Goal: Transaction & Acquisition: Purchase product/service

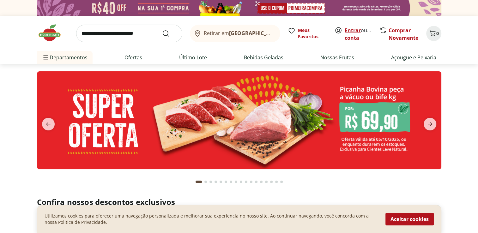
click at [349, 30] on link "Entrar" at bounding box center [353, 30] width 16 height 7
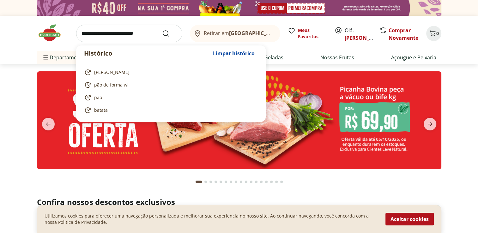
click at [128, 35] on input "search" at bounding box center [129, 34] width 106 height 18
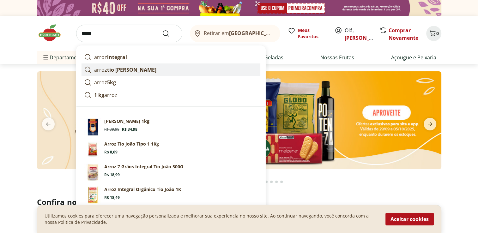
click at [120, 70] on strong "tio joão" at bounding box center [131, 69] width 49 height 7
type input "**********"
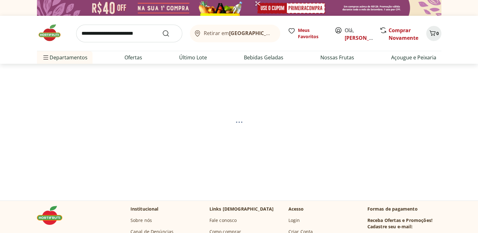
select select "**********"
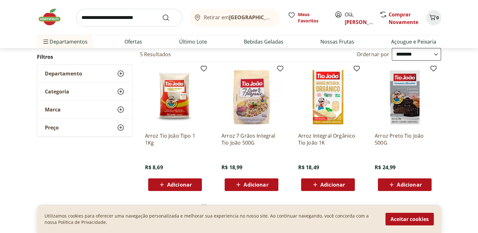
scroll to position [63, 0]
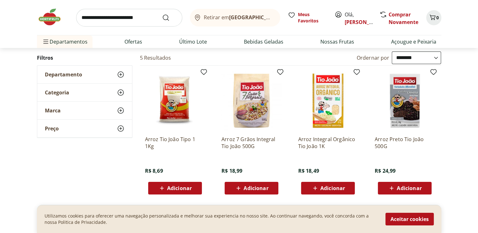
click at [182, 186] on span "Adicionar" at bounding box center [179, 188] width 25 height 5
click at [138, 17] on input "search" at bounding box center [129, 18] width 106 height 18
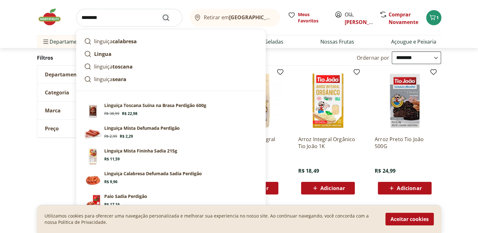
type input "********"
click at [165, 18] on icon "Submit Search" at bounding box center [166, 18] width 8 height 8
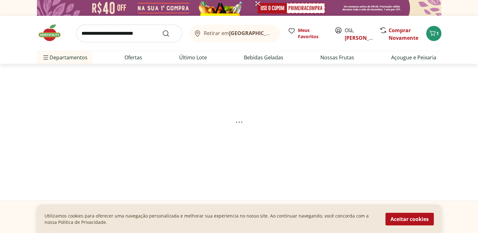
select select "**********"
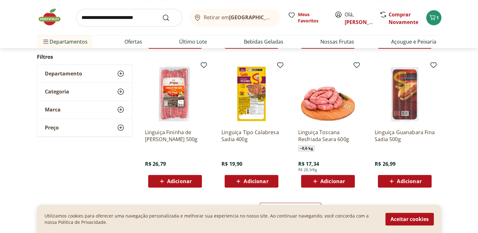
scroll to position [348, 0]
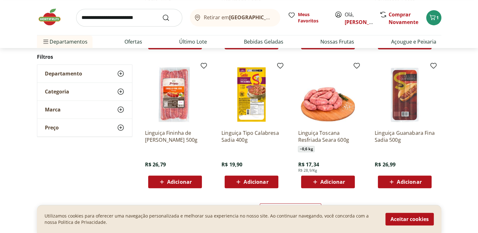
click at [407, 181] on span "Adicionar" at bounding box center [409, 182] width 25 height 5
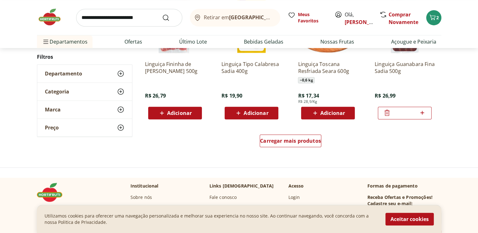
scroll to position [443, 0]
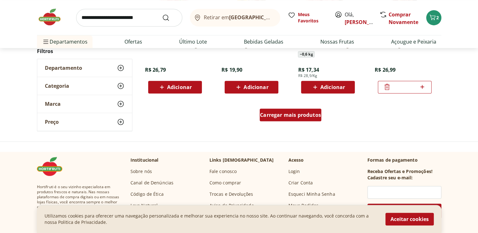
click at [297, 116] on span "Carregar mais produtos" at bounding box center [290, 115] width 61 height 5
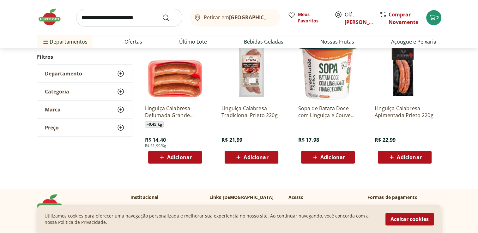
scroll to position [253, 0]
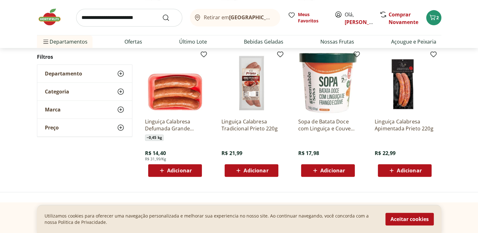
click at [251, 170] on span "Adicionar" at bounding box center [256, 170] width 25 height 5
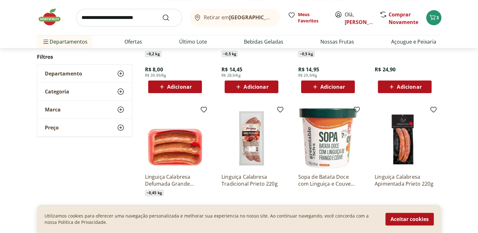
scroll to position [158, 0]
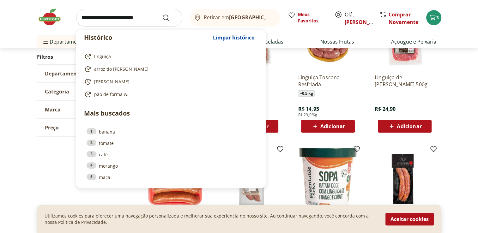
click at [137, 18] on input "search" at bounding box center [129, 18] width 106 height 18
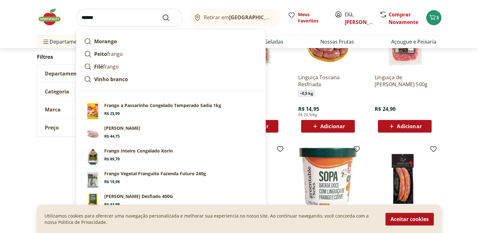
type input "******"
click at [166, 18] on icon "Submit Search" at bounding box center [166, 18] width 8 height 8
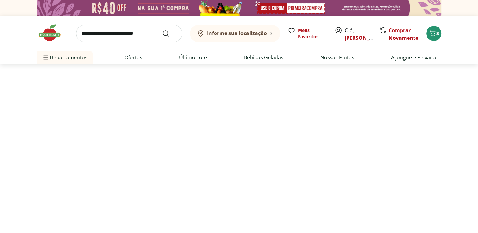
select select "**********"
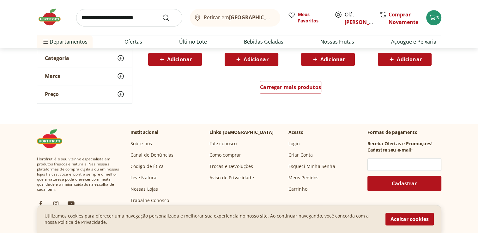
scroll to position [474, 0]
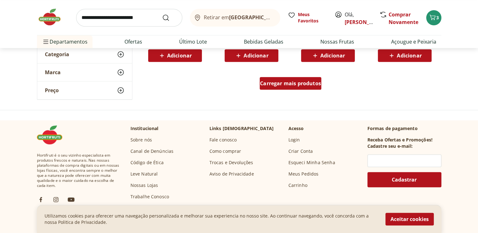
click at [301, 85] on span "Carregar mais produtos" at bounding box center [290, 83] width 61 height 5
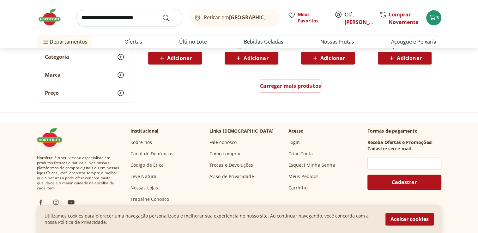
scroll to position [885, 0]
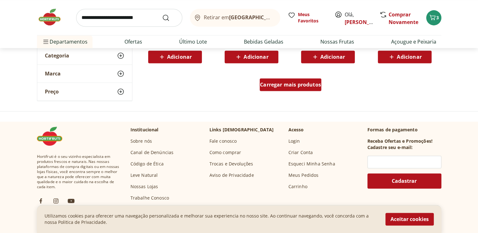
click at [310, 84] on span "Carregar mais produtos" at bounding box center [290, 84] width 61 height 5
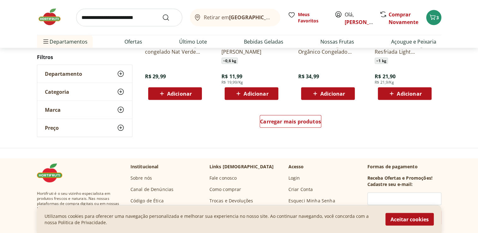
scroll to position [1264, 0]
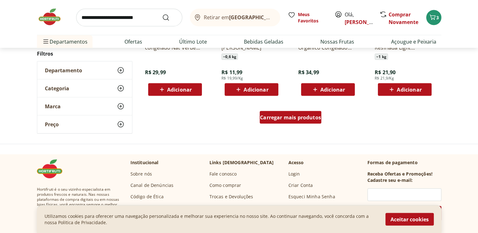
click at [276, 119] on span "Carregar mais produtos" at bounding box center [290, 117] width 61 height 5
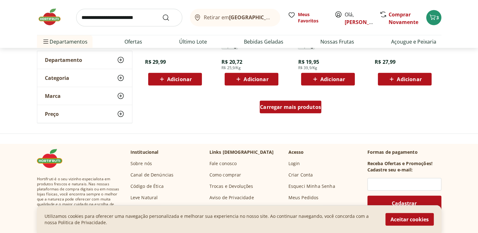
scroll to position [1707, 0]
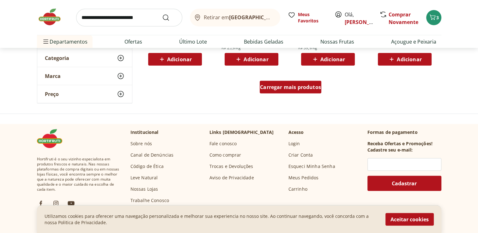
click at [282, 85] on span "Carregar mais produtos" at bounding box center [290, 87] width 61 height 5
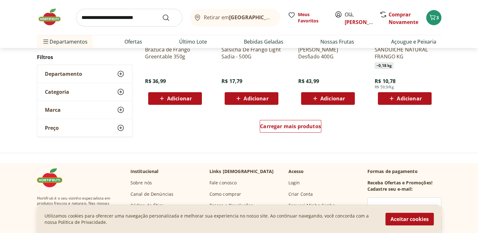
scroll to position [2086, 0]
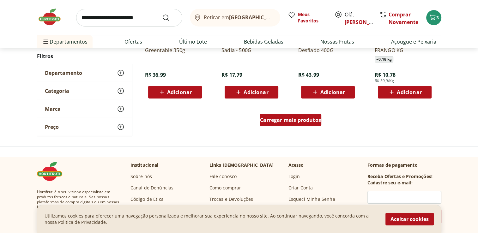
click at [273, 118] on span "Carregar mais produtos" at bounding box center [290, 120] width 61 height 5
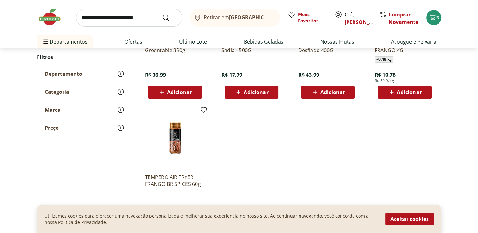
scroll to position [58, 0]
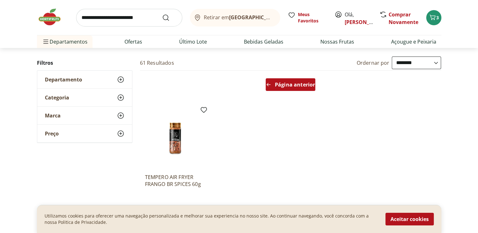
click at [278, 84] on span "Página anterior" at bounding box center [295, 84] width 40 height 5
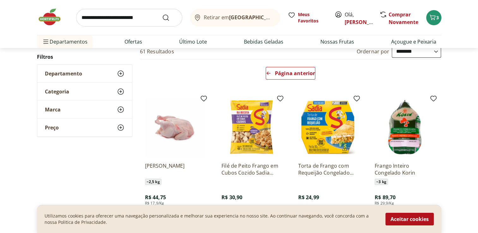
scroll to position [32, 0]
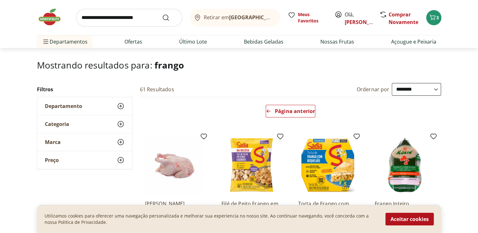
click at [148, 17] on input "search" at bounding box center [129, 18] width 106 height 18
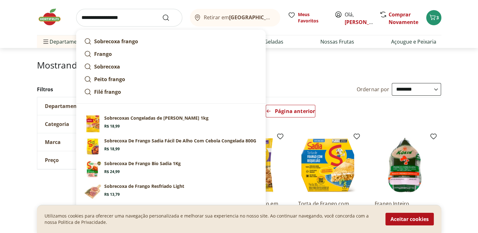
type input "**********"
click at [162, 14] on button "Submit Search" at bounding box center [169, 18] width 15 height 8
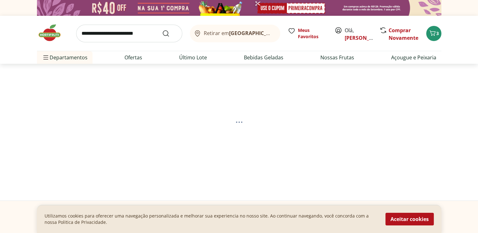
select select "**********"
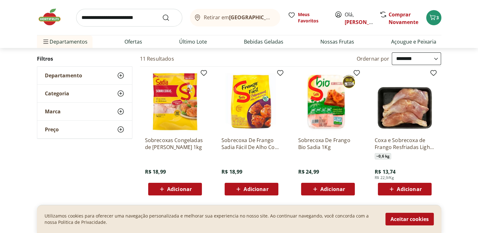
scroll to position [63, 0]
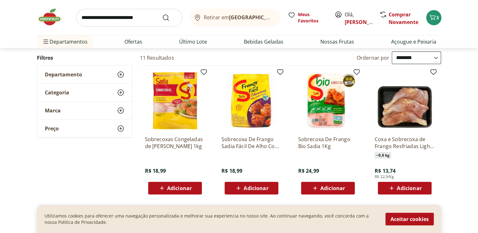
click at [182, 188] on span "Adicionar" at bounding box center [179, 188] width 25 height 5
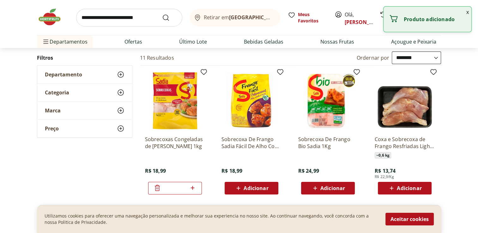
click at [191, 189] on icon at bounding box center [193, 188] width 8 height 8
type input "*"
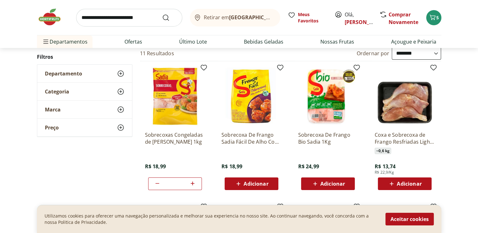
scroll to position [0, 0]
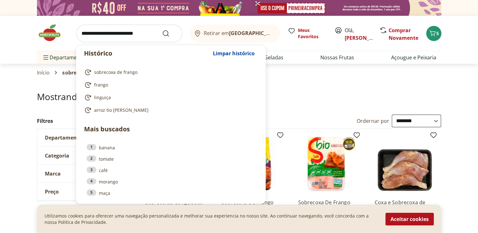
click at [150, 33] on input "search" at bounding box center [129, 34] width 106 height 18
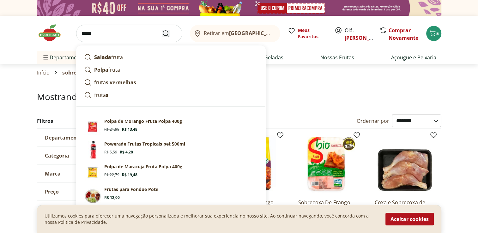
type input "*****"
click at [164, 31] on icon "Submit Search" at bounding box center [166, 34] width 8 height 8
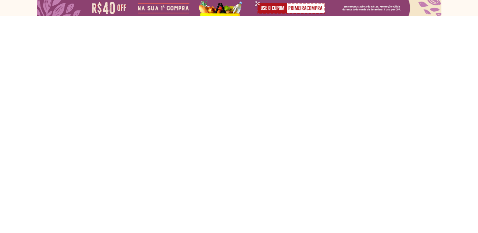
select select "**********"
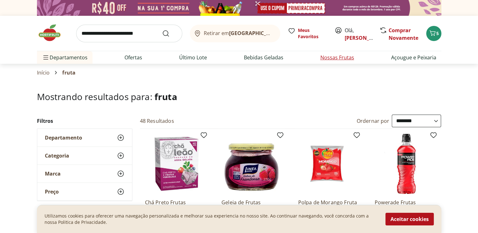
click at [331, 57] on link "Nossas Frutas" at bounding box center [338, 58] width 34 height 8
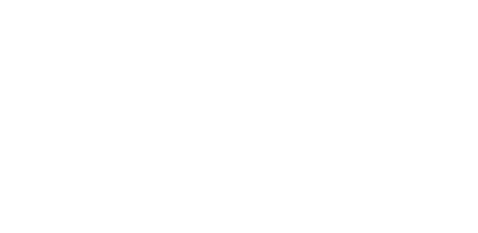
select select "**********"
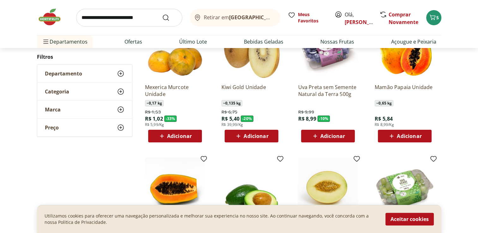
scroll to position [95, 0]
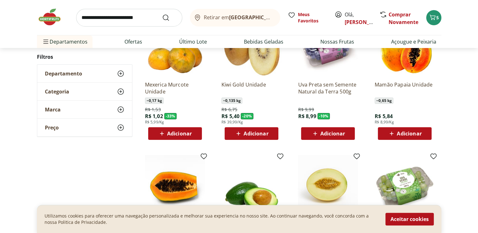
click at [257, 134] on span "Adicionar" at bounding box center [256, 133] width 25 height 5
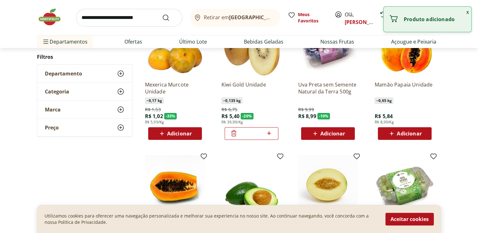
click at [270, 133] on icon at bounding box center [269, 133] width 4 height 4
type input "*"
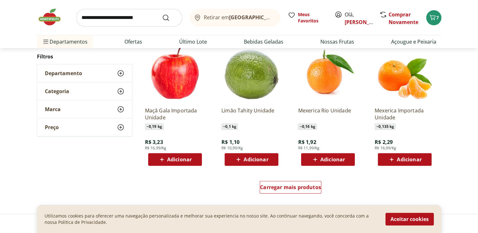
scroll to position [348, 0]
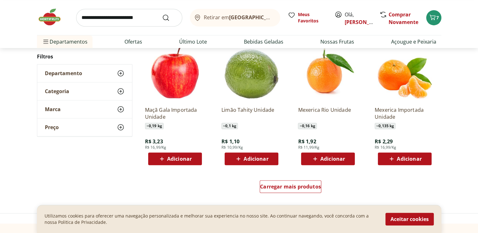
click at [406, 159] on span "Adicionar" at bounding box center [409, 158] width 25 height 5
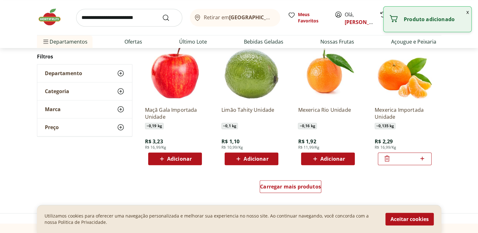
click at [424, 157] on icon at bounding box center [423, 159] width 8 height 8
type input "*"
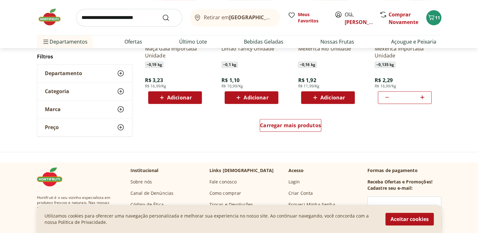
scroll to position [411, 0]
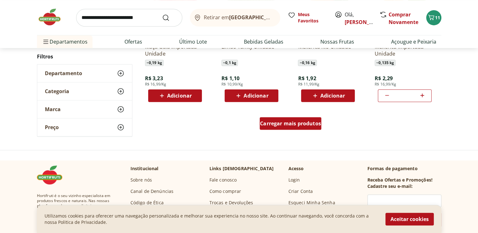
click at [293, 126] on span "Carregar mais produtos" at bounding box center [290, 123] width 61 height 5
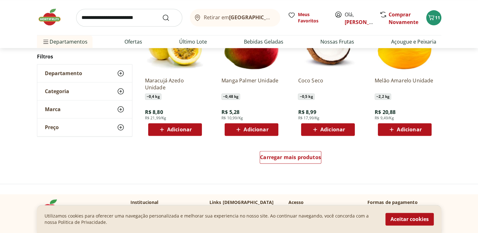
scroll to position [790, 0]
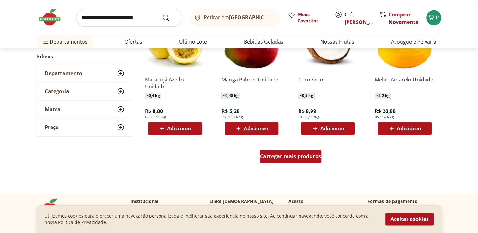
click at [284, 156] on span "Carregar mais produtos" at bounding box center [290, 156] width 61 height 5
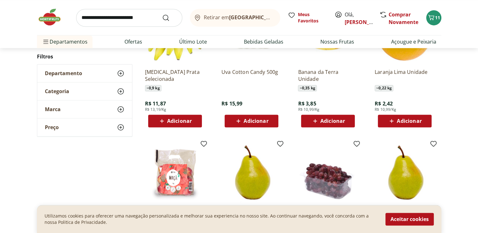
scroll to position [885, 0]
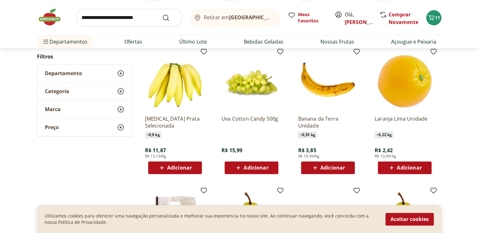
click at [184, 166] on span "Adicionar" at bounding box center [179, 167] width 25 height 5
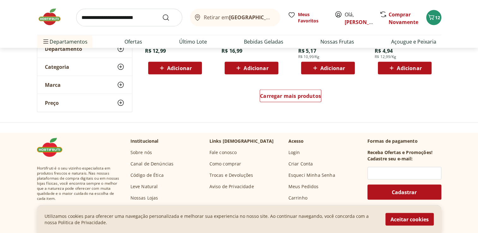
scroll to position [1264, 0]
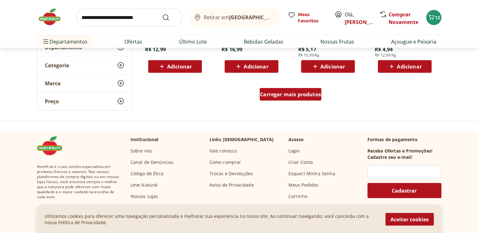
click at [278, 94] on span "Carregar mais produtos" at bounding box center [290, 94] width 61 height 5
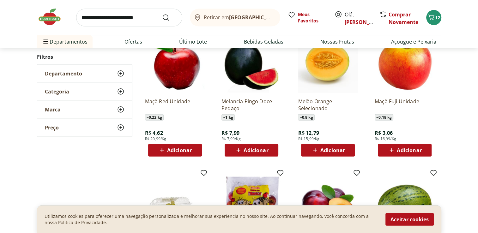
scroll to position [1454, 0]
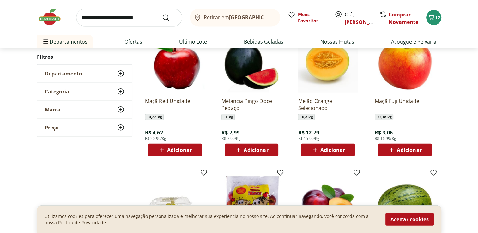
click at [183, 149] on span "Adicionar" at bounding box center [179, 150] width 25 height 5
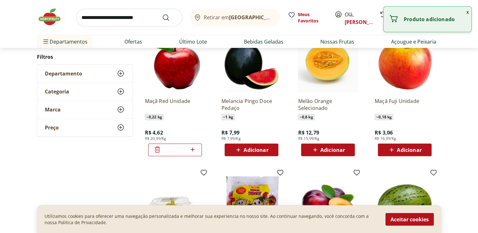
click at [193, 150] on icon at bounding box center [193, 150] width 4 height 4
type input "*"
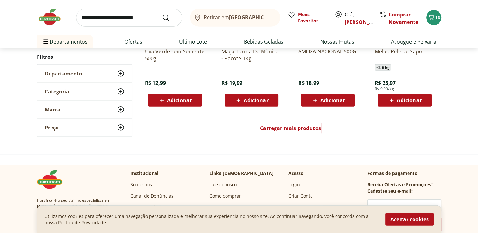
scroll to position [1644, 0]
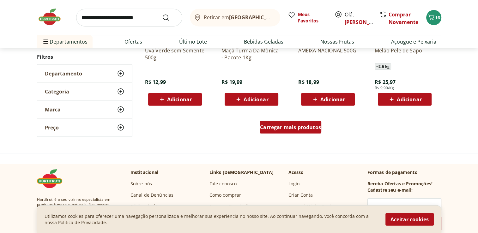
click at [290, 127] on span "Carregar mais produtos" at bounding box center [290, 127] width 61 height 5
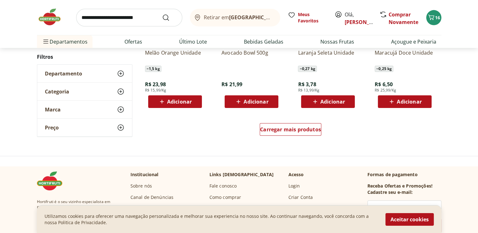
scroll to position [2055, 0]
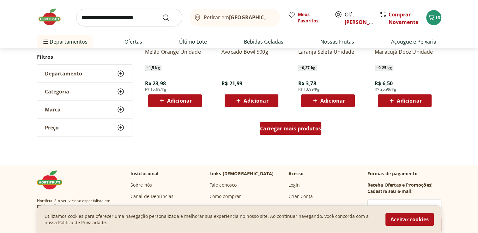
click at [286, 127] on span "Carregar mais produtos" at bounding box center [290, 128] width 61 height 5
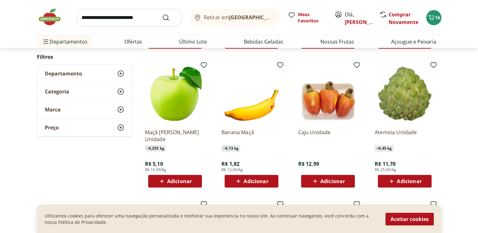
scroll to position [2244, 0]
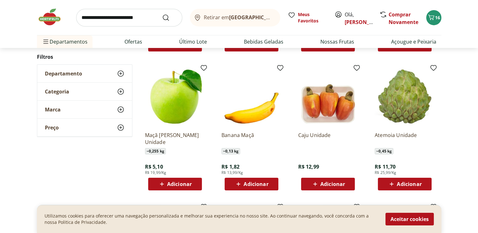
click at [149, 19] on input "search" at bounding box center [129, 18] width 106 height 18
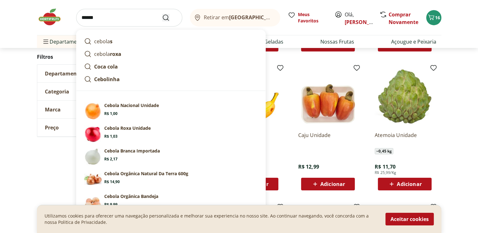
type input "******"
click at [165, 16] on icon "Submit Search" at bounding box center [166, 18] width 8 height 8
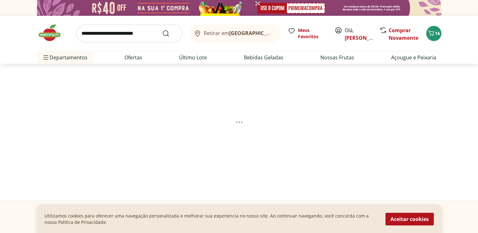
select select "**********"
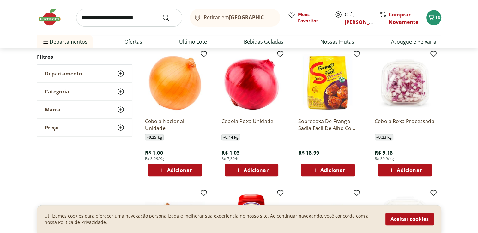
scroll to position [221, 0]
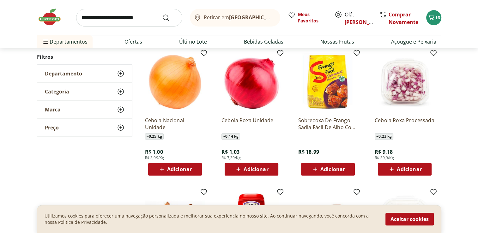
click at [186, 169] on span "Adicionar" at bounding box center [179, 169] width 25 height 5
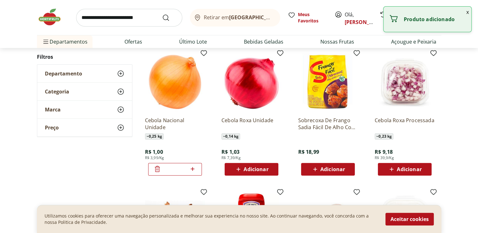
click at [192, 169] on icon at bounding box center [193, 169] width 8 height 8
type input "*"
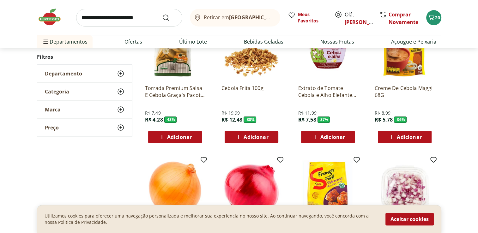
scroll to position [0, 0]
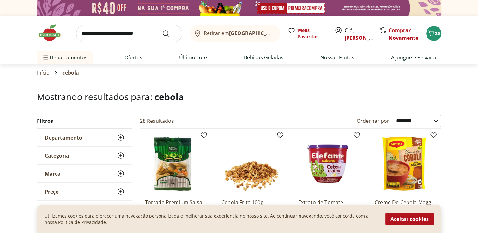
click at [145, 35] on input "search" at bounding box center [129, 34] width 106 height 18
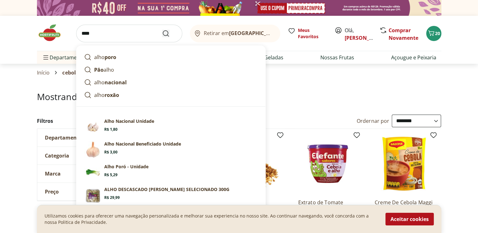
type input "****"
click at [165, 34] on icon "Submit Search" at bounding box center [166, 34] width 8 height 8
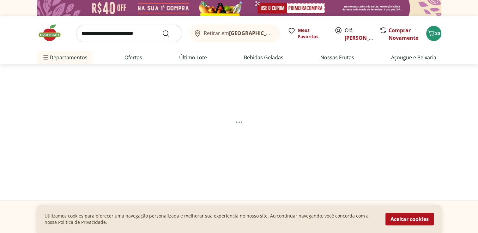
select select "**********"
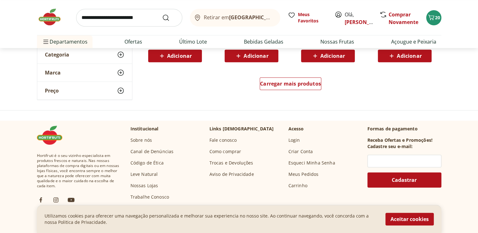
scroll to position [474, 0]
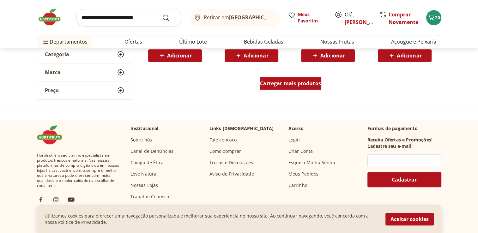
click at [300, 84] on span "Carregar mais produtos" at bounding box center [290, 83] width 61 height 5
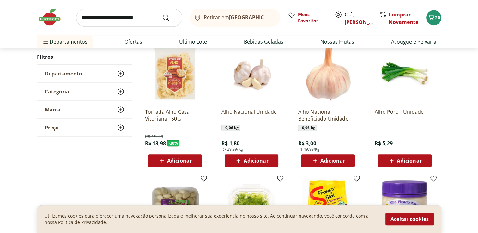
scroll to position [379, 0]
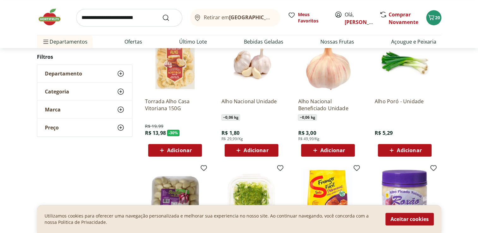
click at [251, 151] on span "Adicionar" at bounding box center [256, 150] width 25 height 5
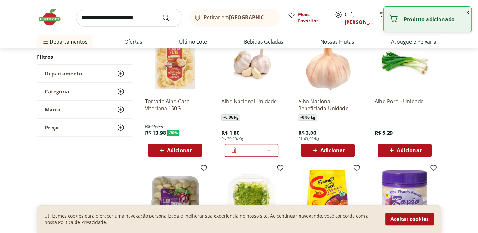
click at [271, 149] on icon at bounding box center [269, 150] width 8 height 8
type input "*"
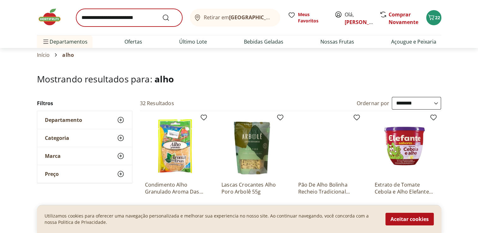
scroll to position [0, 0]
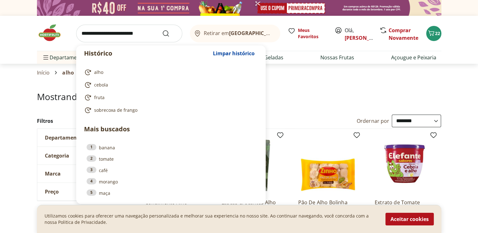
click at [147, 33] on input "search" at bounding box center [129, 34] width 106 height 18
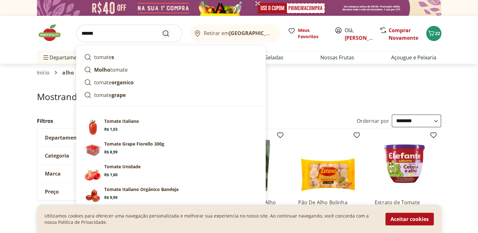
type input "******"
click at [166, 32] on icon "Submit Search" at bounding box center [166, 34] width 8 height 8
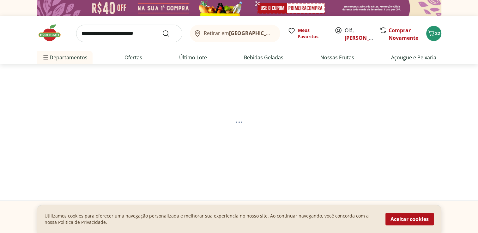
select select "**********"
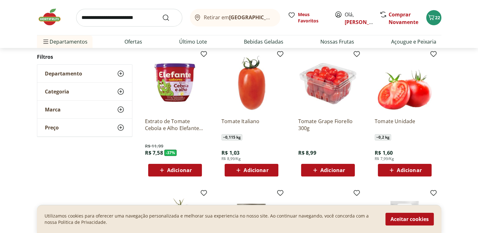
scroll to position [95, 0]
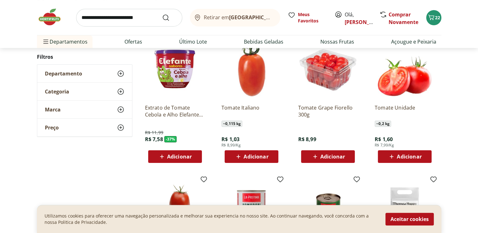
click at [261, 155] on span "Adicionar" at bounding box center [256, 156] width 25 height 5
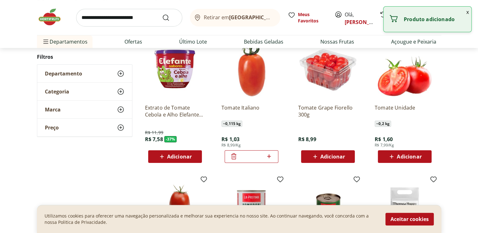
click at [269, 157] on icon at bounding box center [269, 157] width 4 height 4
type input "*"
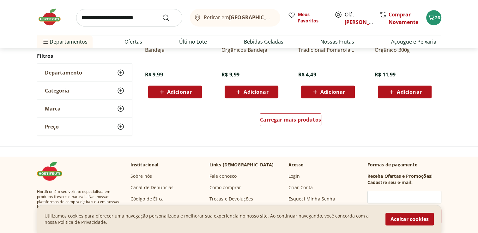
scroll to position [443, 0]
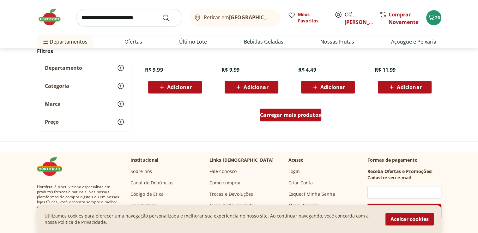
click at [291, 116] on span "Carregar mais produtos" at bounding box center [290, 115] width 61 height 5
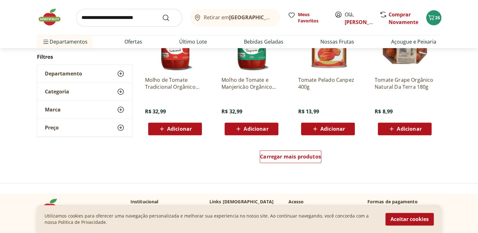
scroll to position [822, 0]
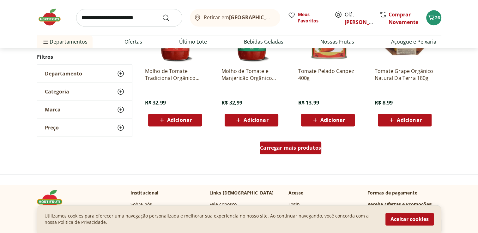
click at [284, 147] on span "Carregar mais produtos" at bounding box center [290, 147] width 61 height 5
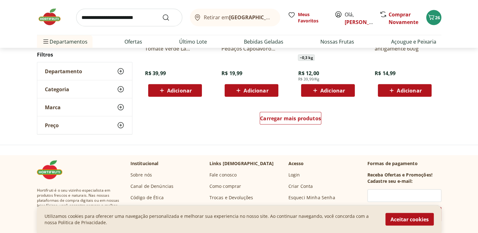
scroll to position [1264, 0]
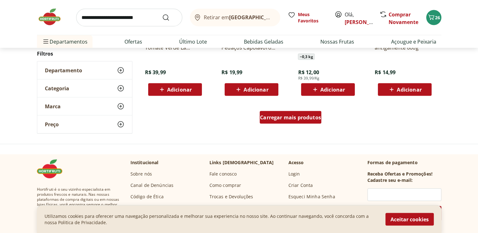
click at [286, 116] on span "Carregar mais produtos" at bounding box center [290, 117] width 61 height 5
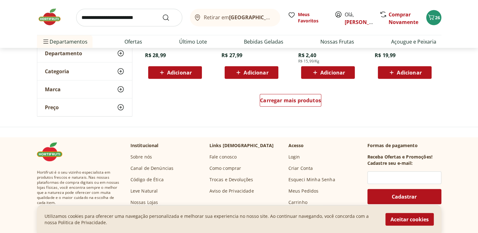
scroll to position [1707, 0]
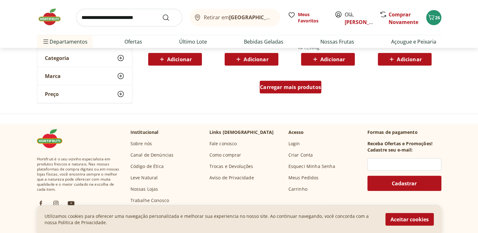
click at [293, 85] on span "Carregar mais produtos" at bounding box center [290, 87] width 61 height 5
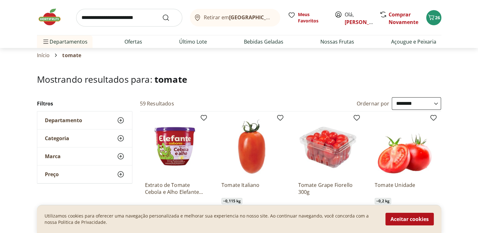
scroll to position [0, 0]
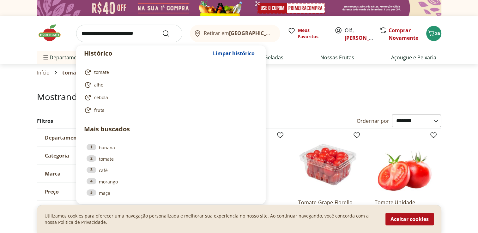
click at [114, 36] on input "search" at bounding box center [129, 34] width 106 height 18
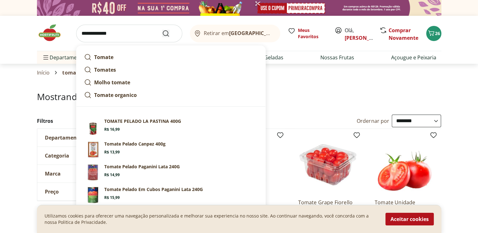
type input "**********"
click at [164, 32] on icon "Submit Search" at bounding box center [166, 34] width 8 height 8
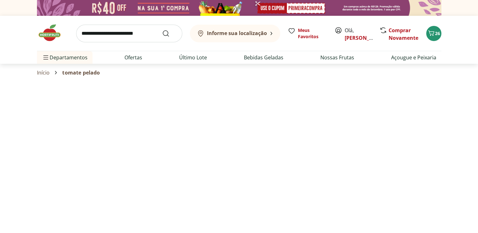
select select "**********"
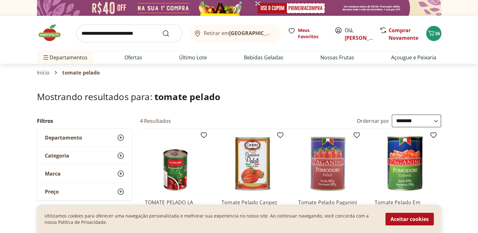
click at [130, 32] on input "search" at bounding box center [129, 34] width 106 height 18
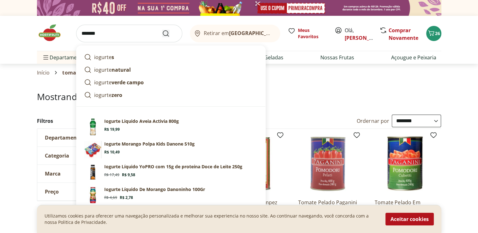
type input "*******"
click at [164, 33] on icon "Submit Search" at bounding box center [166, 34] width 8 height 8
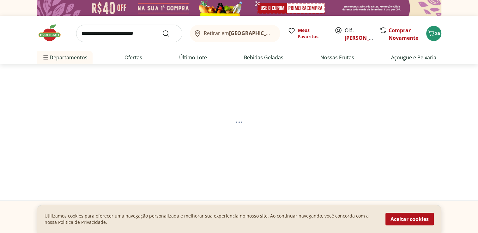
select select "**********"
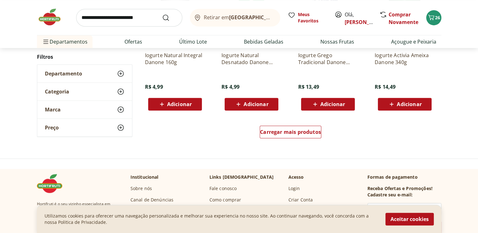
scroll to position [443, 0]
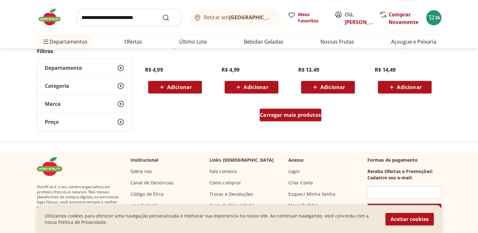
click at [291, 115] on span "Carregar mais produtos" at bounding box center [290, 115] width 61 height 5
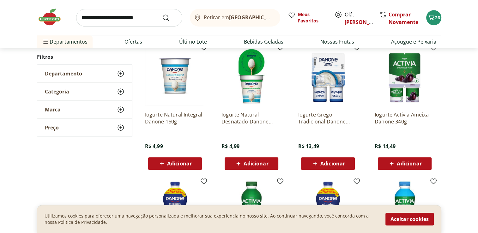
scroll to position [379, 0]
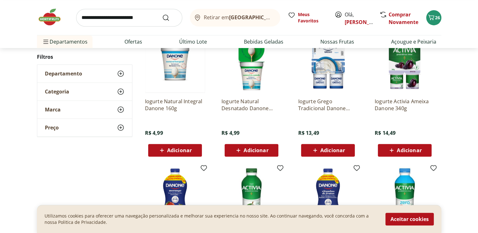
click at [333, 149] on span "Adicionar" at bounding box center [333, 150] width 25 height 5
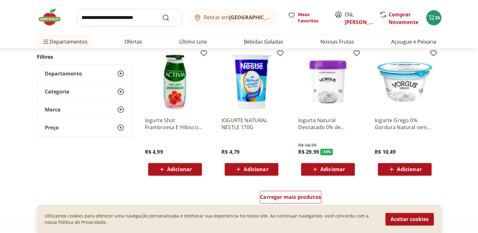
scroll to position [790, 0]
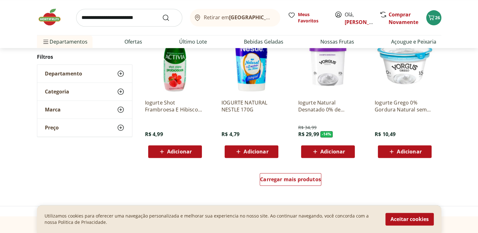
click at [259, 150] on span "Adicionar" at bounding box center [256, 151] width 25 height 5
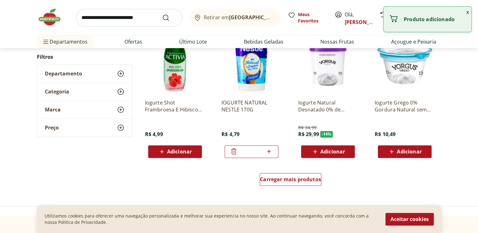
click at [269, 151] on icon at bounding box center [269, 152] width 4 height 4
type input "*"
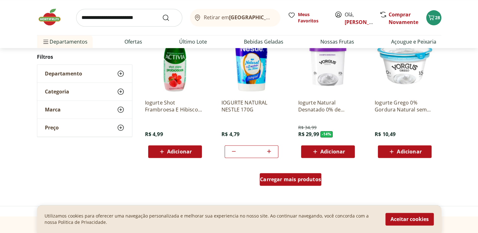
click at [284, 179] on span "Carregar mais produtos" at bounding box center [290, 179] width 61 height 5
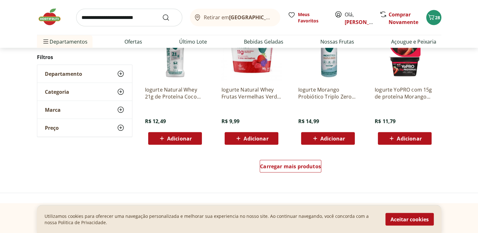
scroll to position [1233, 0]
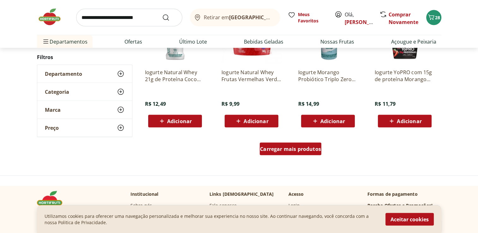
click at [280, 147] on span "Carregar mais produtos" at bounding box center [290, 149] width 61 height 5
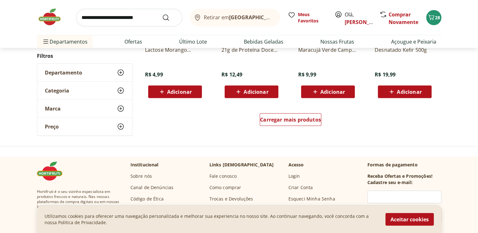
scroll to position [1675, 0]
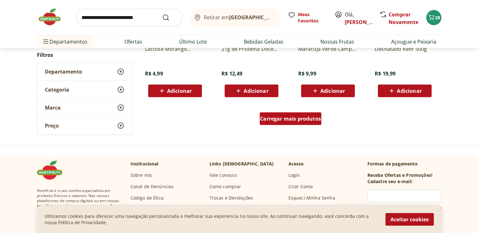
click at [297, 117] on span "Carregar mais produtos" at bounding box center [290, 118] width 61 height 5
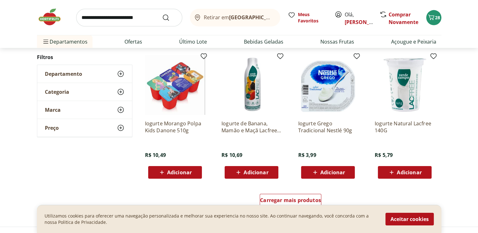
scroll to position [2023, 0]
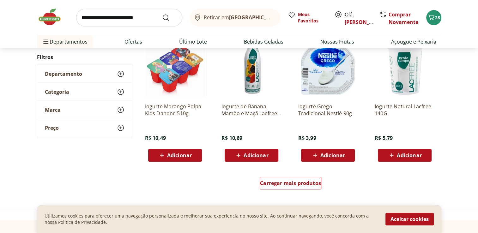
click at [336, 155] on span "Adicionar" at bounding box center [333, 155] width 25 height 5
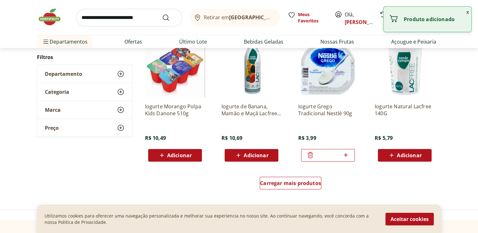
click at [346, 154] on icon at bounding box center [346, 155] width 4 height 4
type input "*"
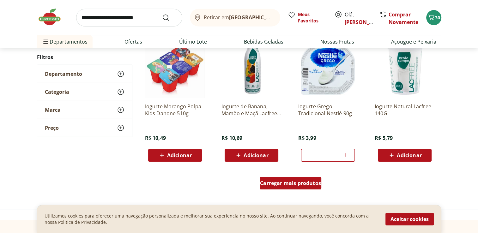
click at [286, 182] on span "Carregar mais produtos" at bounding box center [290, 183] width 61 height 5
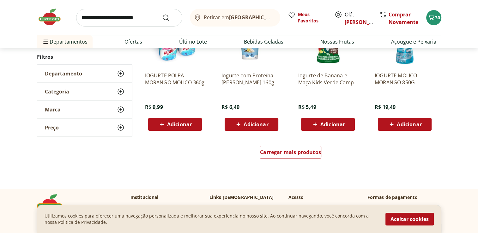
scroll to position [2497, 0]
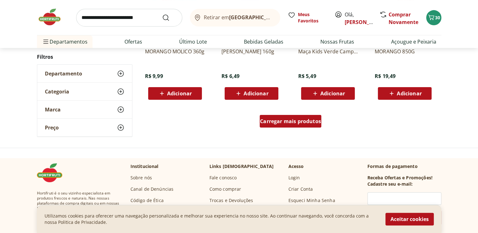
click at [272, 119] on span "Carregar mais produtos" at bounding box center [290, 121] width 61 height 5
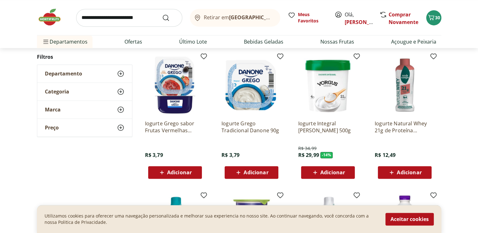
scroll to position [917, 0]
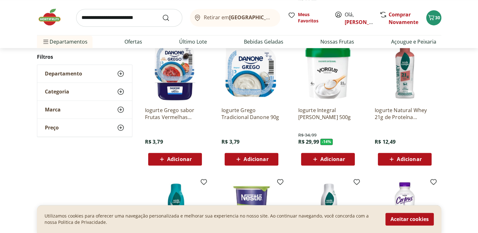
click at [177, 159] on span "Adicionar" at bounding box center [179, 159] width 25 height 5
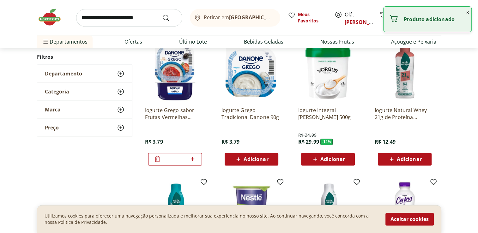
click at [192, 159] on icon at bounding box center [193, 159] width 4 height 4
type input "*"
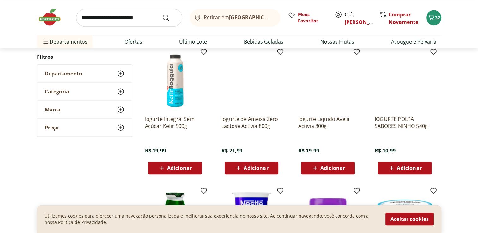
scroll to position [632, 0]
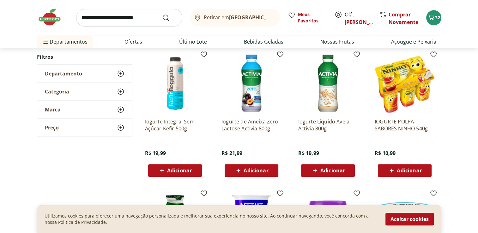
click at [406, 170] on span "Adicionar" at bounding box center [409, 170] width 25 height 5
click at [151, 16] on input "search" at bounding box center [129, 18] width 106 height 18
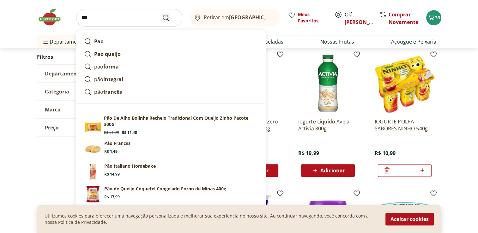
type input "***"
click at [165, 19] on icon "Submit Search" at bounding box center [166, 18] width 8 height 8
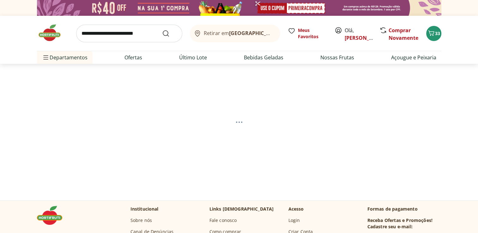
select select "**********"
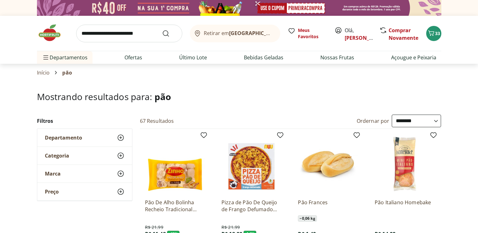
select select "**********"
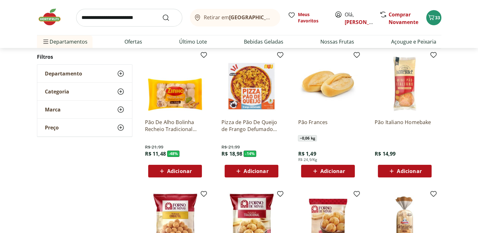
scroll to position [95, 0]
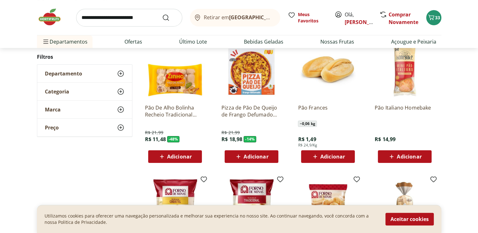
click at [338, 156] on span "Adicionar" at bounding box center [333, 156] width 25 height 5
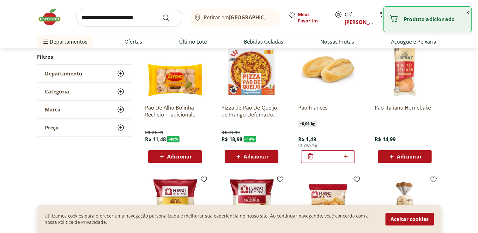
click at [347, 156] on icon at bounding box center [346, 157] width 4 height 4
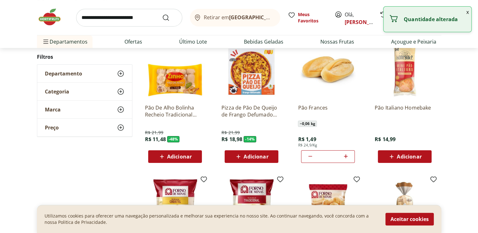
type input "*"
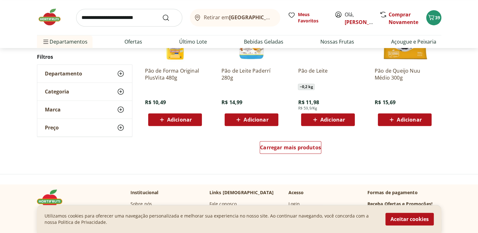
scroll to position [411, 0]
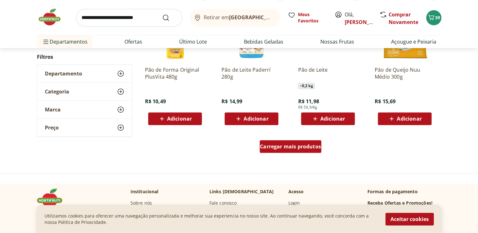
click at [295, 146] on span "Carregar mais produtos" at bounding box center [290, 146] width 61 height 5
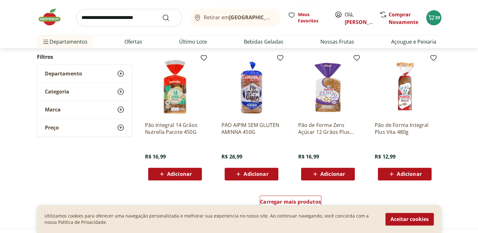
scroll to position [790, 0]
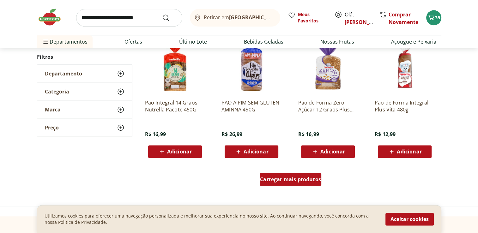
click at [284, 177] on span "Carregar mais produtos" at bounding box center [290, 179] width 61 height 5
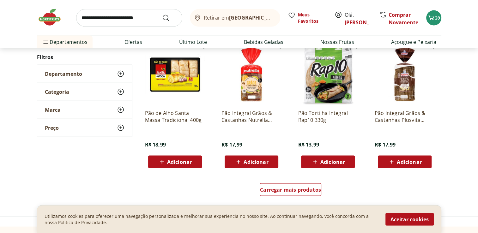
scroll to position [1201, 0]
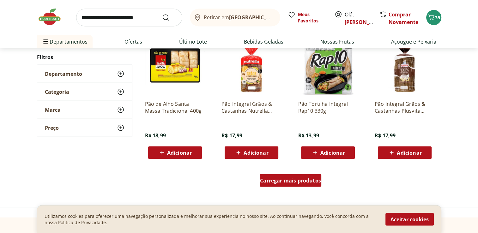
click at [272, 179] on span "Carregar mais produtos" at bounding box center [290, 180] width 61 height 5
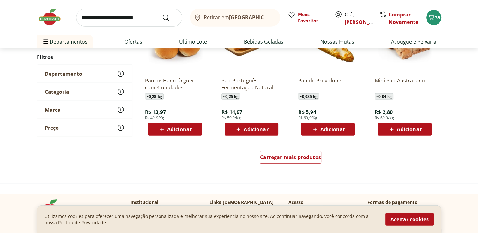
scroll to position [1644, 0]
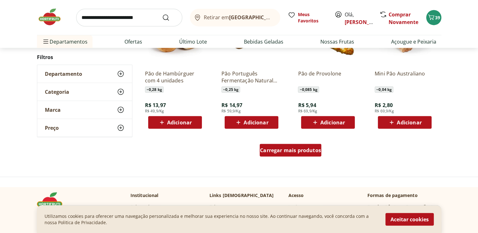
click at [285, 150] on span "Carregar mais produtos" at bounding box center [290, 150] width 61 height 5
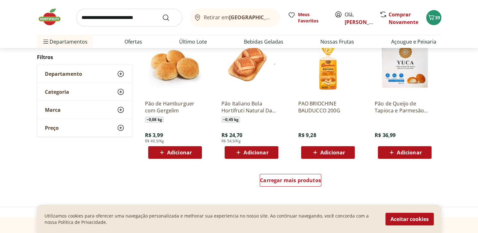
scroll to position [2023, 0]
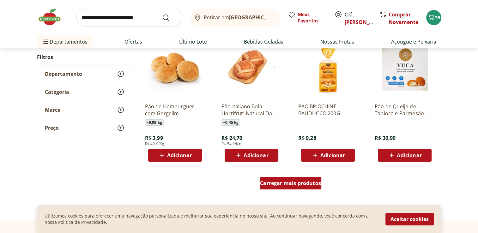
click at [295, 181] on span "Carregar mais produtos" at bounding box center [290, 183] width 61 height 5
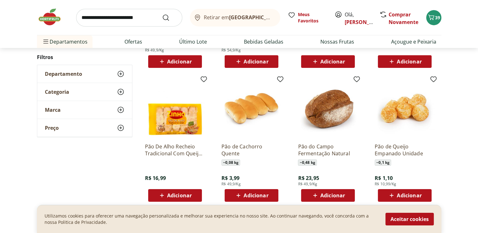
scroll to position [2118, 0]
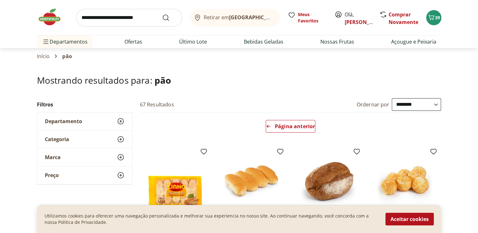
scroll to position [32, 0]
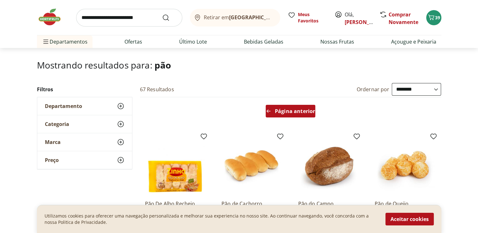
click at [290, 112] on span "Página anterior" at bounding box center [295, 111] width 40 height 5
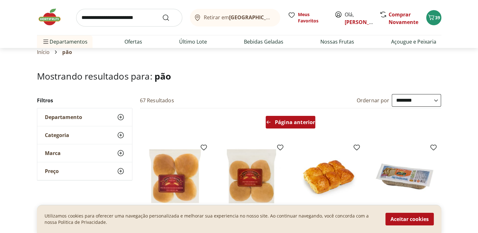
scroll to position [0, 0]
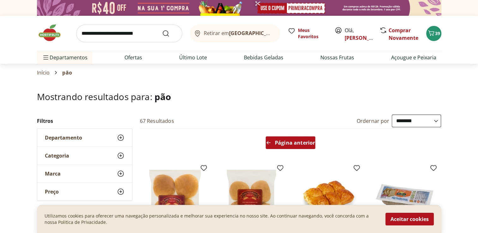
click at [287, 140] on span "Página anterior" at bounding box center [295, 142] width 40 height 5
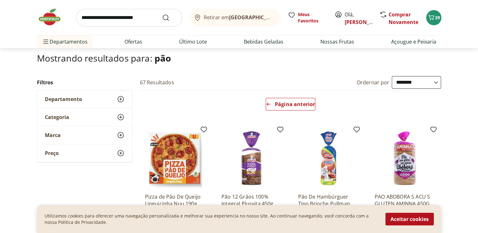
scroll to position [63, 0]
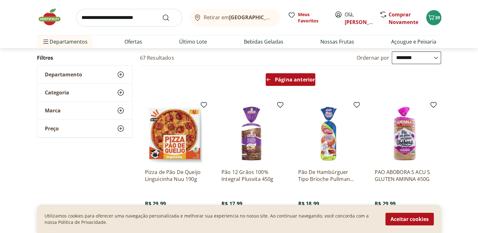
click at [283, 77] on span "Página anterior" at bounding box center [295, 79] width 40 height 5
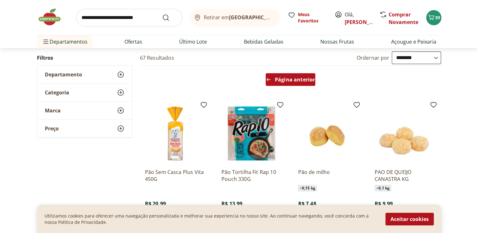
click at [284, 80] on span "Página anterior" at bounding box center [295, 79] width 40 height 5
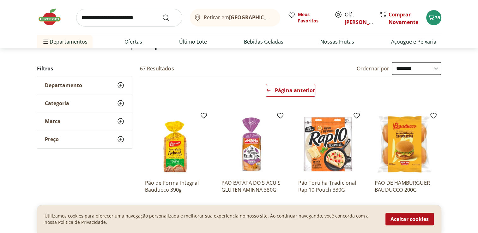
scroll to position [32, 0]
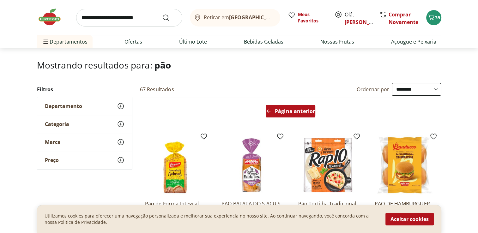
click at [297, 110] on span "Página anterior" at bounding box center [295, 111] width 40 height 5
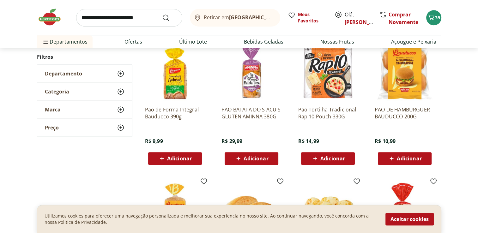
scroll to position [506, 0]
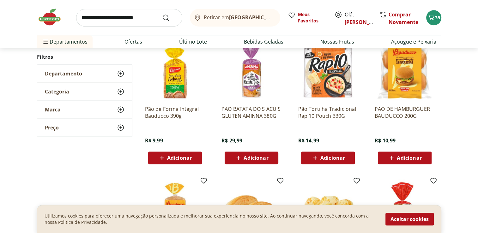
click at [178, 156] on span "Adicionar" at bounding box center [179, 158] width 25 height 5
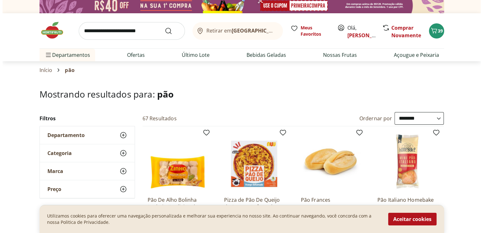
scroll to position [0, 0]
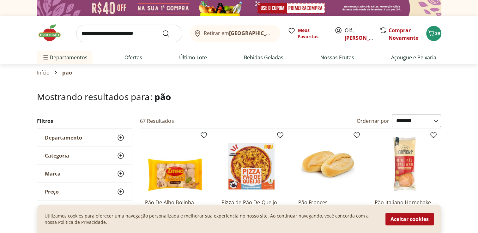
click at [139, 34] on input "search" at bounding box center [129, 34] width 106 height 18
click at [431, 31] on icon "Carrinho" at bounding box center [432, 33] width 8 height 8
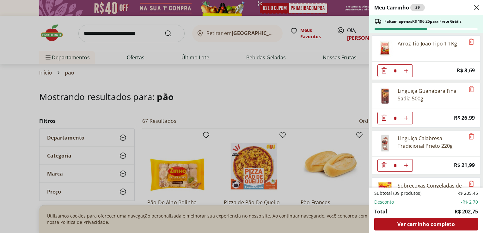
click at [475, 7] on icon "Close" at bounding box center [477, 8] width 8 height 8
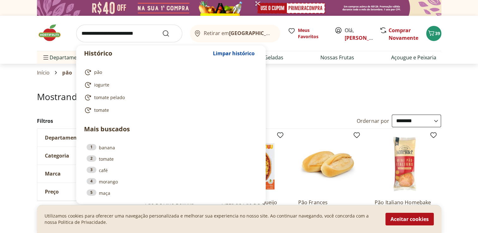
click at [146, 34] on input "search" at bounding box center [129, 34] width 106 height 18
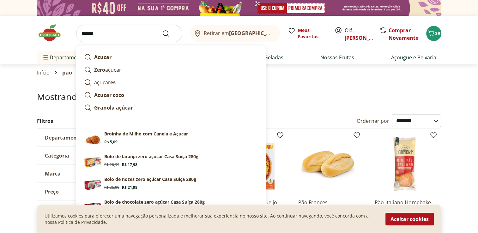
type input "******"
click at [162, 30] on button "Submit Search" at bounding box center [169, 34] width 15 height 8
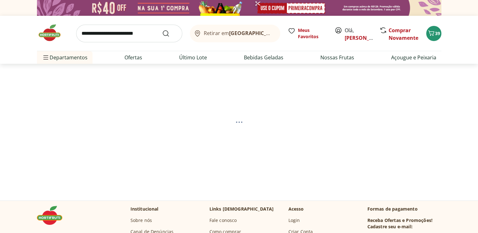
select select "**********"
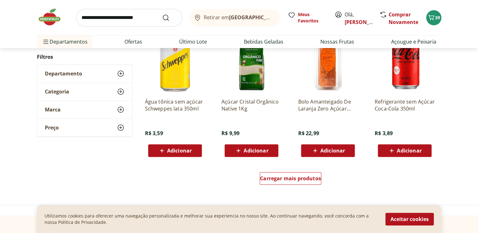
scroll to position [379, 0]
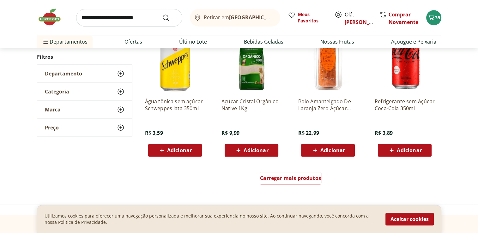
click at [256, 152] on span "Adicionar" at bounding box center [256, 150] width 25 height 5
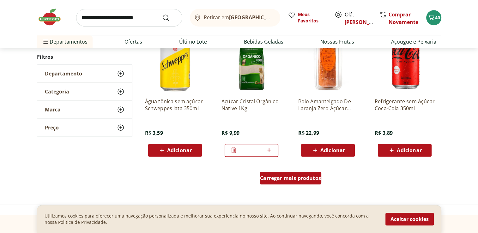
click at [291, 178] on span "Carregar mais produtos" at bounding box center [290, 178] width 61 height 5
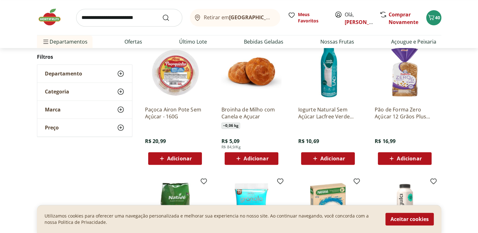
scroll to position [506, 0]
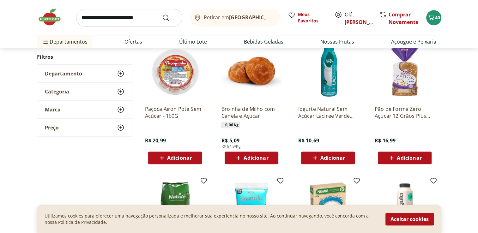
click at [254, 157] on span "Adicionar" at bounding box center [256, 158] width 25 height 5
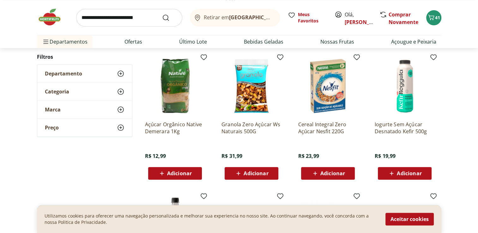
scroll to position [632, 0]
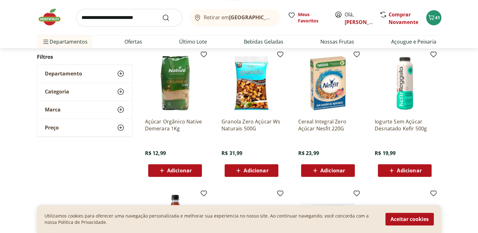
click at [180, 171] on span "Adicionar" at bounding box center [179, 170] width 25 height 5
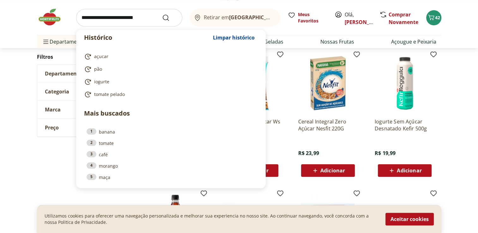
click at [118, 17] on input "search" at bounding box center [129, 18] width 106 height 18
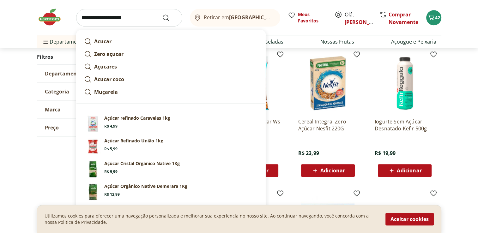
type input "**********"
click at [162, 14] on button "Submit Search" at bounding box center [169, 18] width 15 height 8
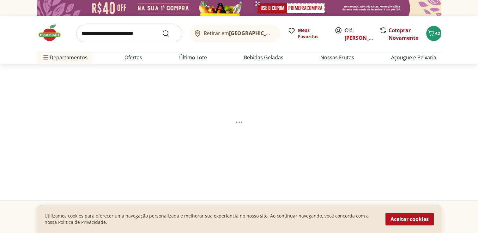
select select "**********"
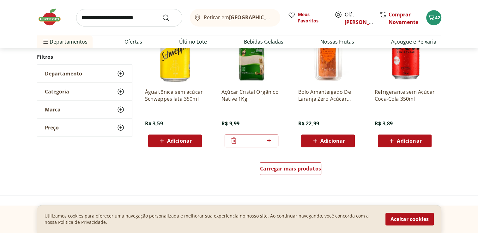
scroll to position [411, 0]
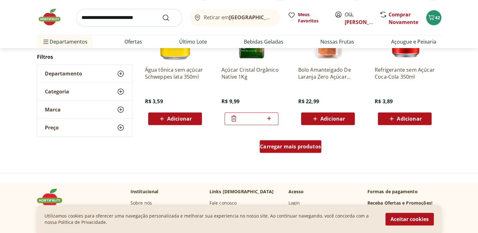
click at [277, 145] on span "Carregar mais produtos" at bounding box center [290, 146] width 61 height 5
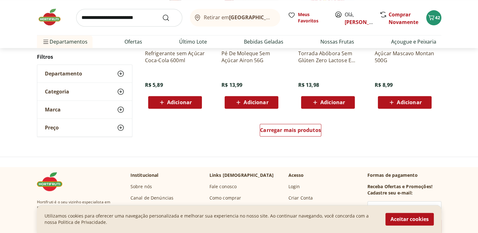
scroll to position [853, 0]
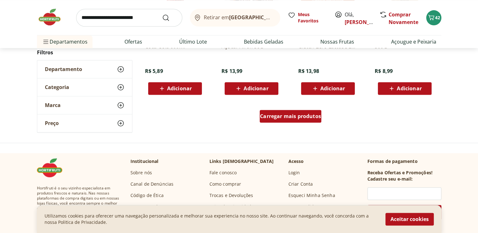
click at [288, 112] on div "Carregar mais produtos" at bounding box center [291, 116] width 62 height 13
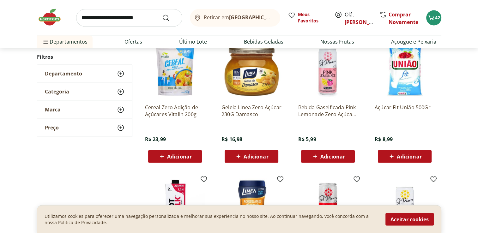
scroll to position [1043, 0]
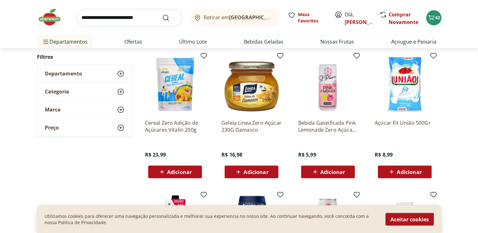
click at [407, 169] on span "Adicionar" at bounding box center [409, 171] width 25 height 5
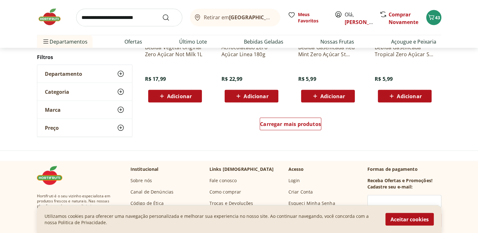
scroll to position [1264, 0]
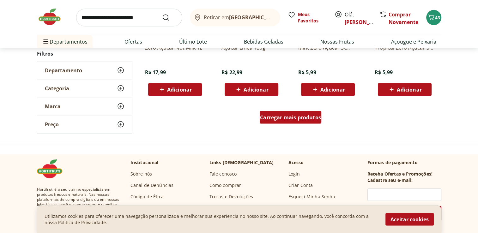
click at [279, 117] on span "Carregar mais produtos" at bounding box center [290, 117] width 61 height 5
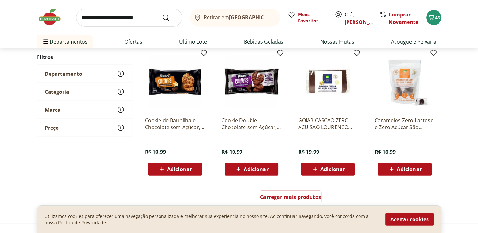
scroll to position [1612, 0]
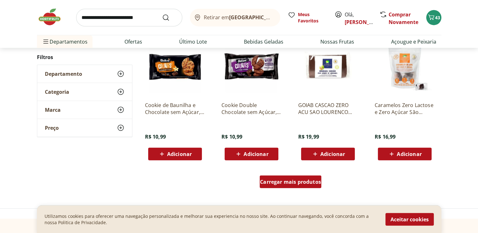
click at [281, 181] on span "Carregar mais produtos" at bounding box center [290, 182] width 61 height 5
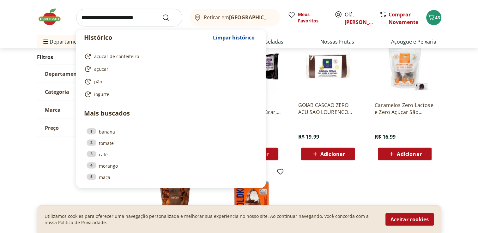
click at [143, 16] on input "search" at bounding box center [129, 18] width 106 height 18
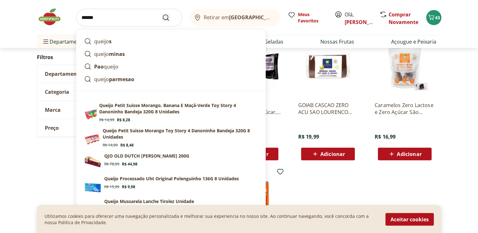
type input "******"
click at [165, 16] on icon "Submit Search" at bounding box center [166, 18] width 8 height 8
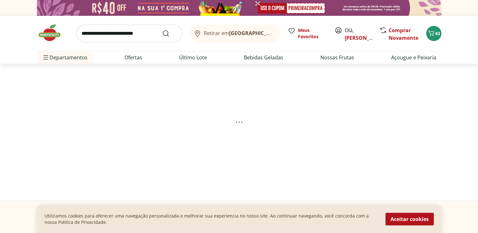
select select "**********"
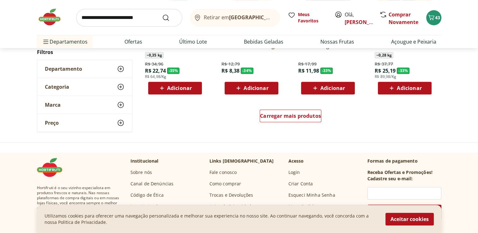
scroll to position [443, 0]
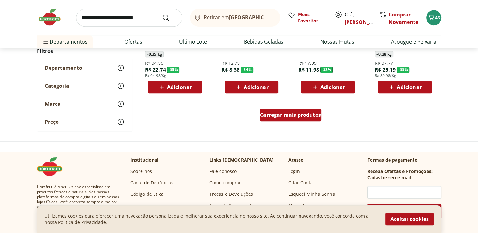
click at [287, 116] on span "Carregar mais produtos" at bounding box center [290, 115] width 61 height 5
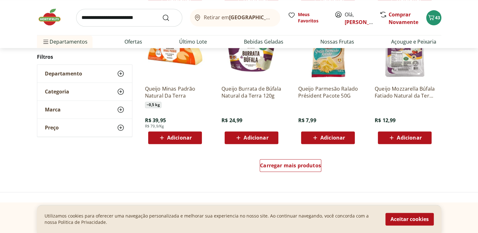
scroll to position [822, 0]
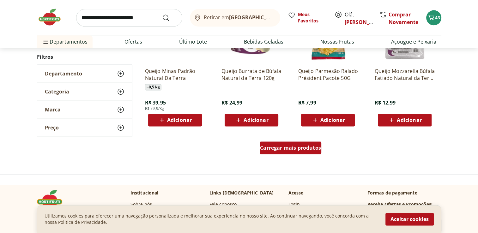
click at [295, 146] on span "Carregar mais produtos" at bounding box center [290, 147] width 61 height 5
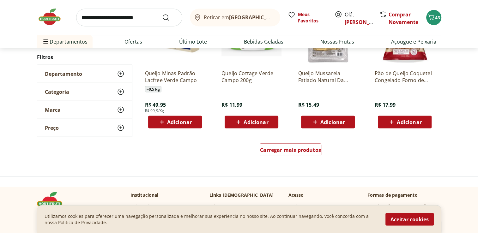
scroll to position [1233, 0]
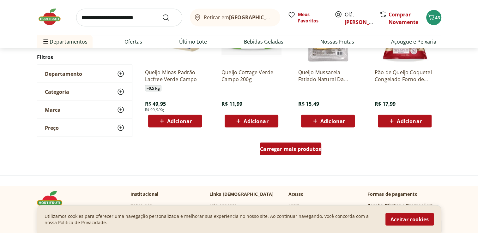
click at [287, 147] on span "Carregar mais produtos" at bounding box center [290, 149] width 61 height 5
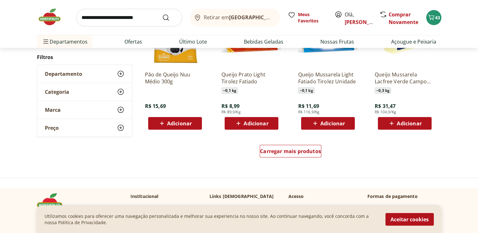
scroll to position [1644, 0]
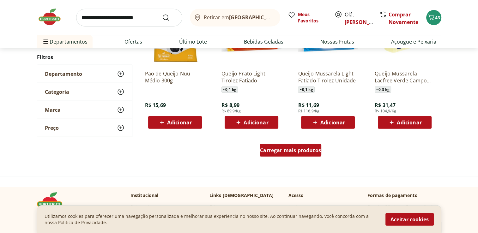
click at [292, 151] on span "Carregar mais produtos" at bounding box center [290, 150] width 61 height 5
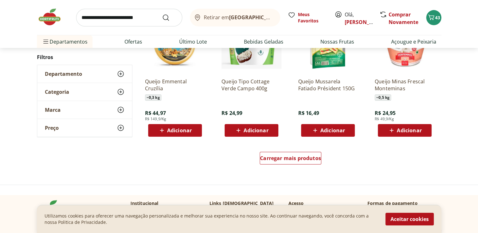
scroll to position [2055, 0]
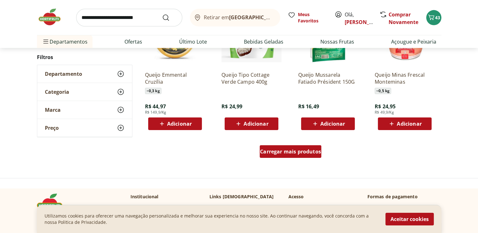
click at [279, 150] on span "Carregar mais produtos" at bounding box center [290, 151] width 61 height 5
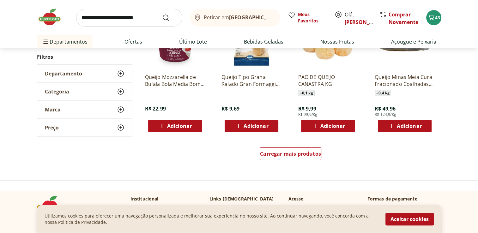
scroll to position [2466, 0]
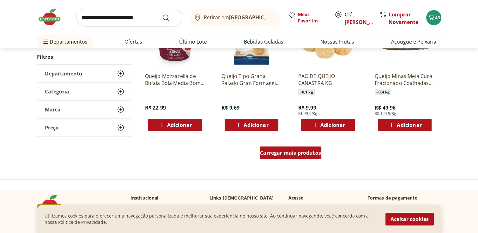
click at [275, 154] on span "Carregar mais produtos" at bounding box center [290, 152] width 61 height 5
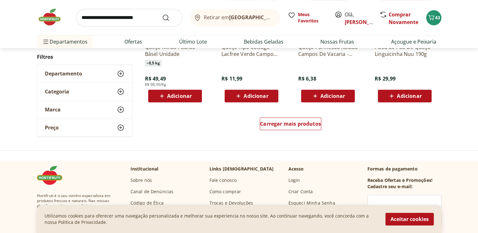
scroll to position [2908, 0]
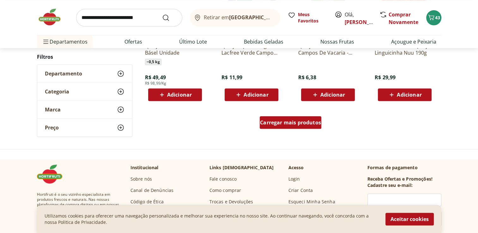
click at [288, 121] on span "Carregar mais produtos" at bounding box center [290, 122] width 61 height 5
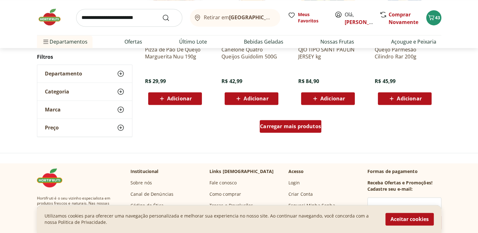
scroll to position [3319, 0]
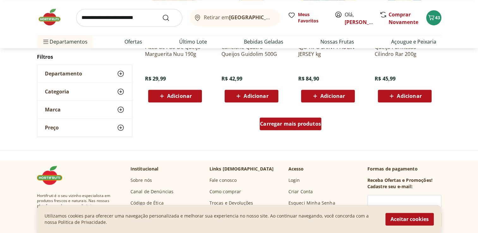
click at [281, 123] on span "Carregar mais produtos" at bounding box center [290, 123] width 61 height 5
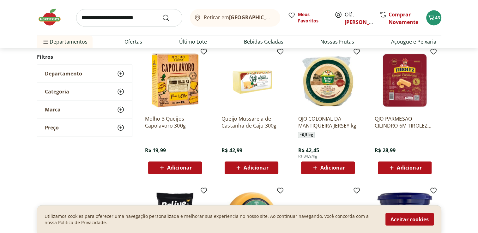
scroll to position [3382, 0]
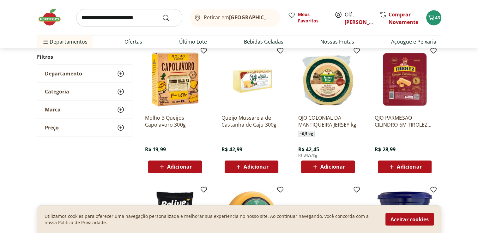
click at [409, 165] on span "Adicionar" at bounding box center [409, 166] width 25 height 5
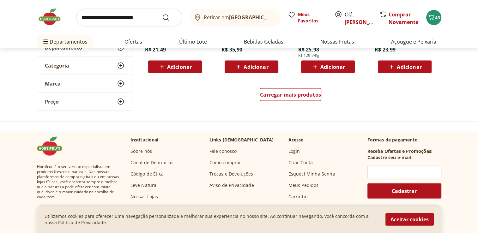
scroll to position [3762, 0]
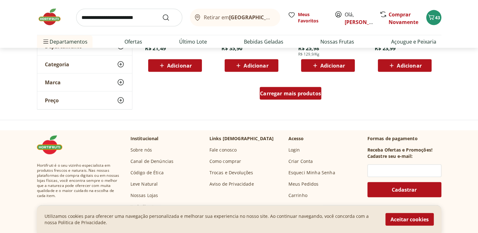
click at [302, 92] on span "Carregar mais produtos" at bounding box center [290, 93] width 61 height 5
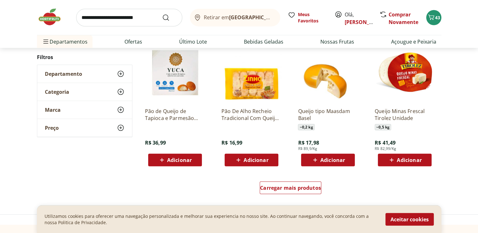
scroll to position [4109, 0]
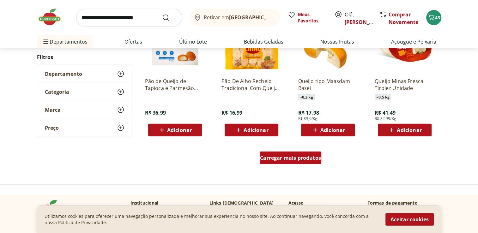
click at [278, 157] on span "Carregar mais produtos" at bounding box center [290, 158] width 61 height 5
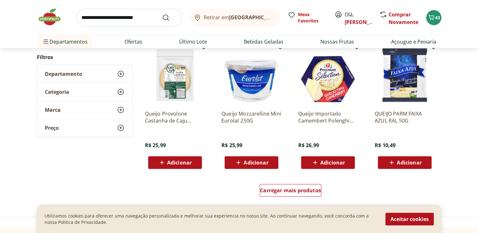
scroll to position [4520, 0]
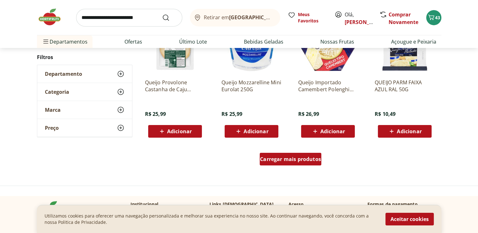
click at [291, 155] on div "Carregar mais produtos" at bounding box center [291, 159] width 62 height 13
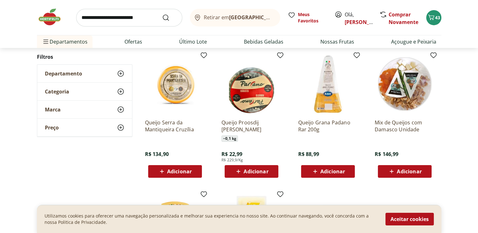
scroll to position [4615, 0]
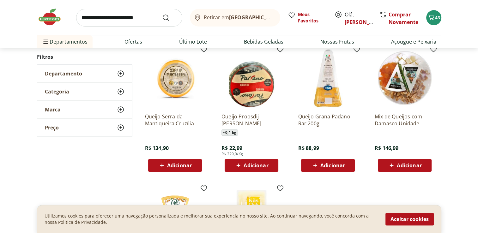
scroll to position [63, 0]
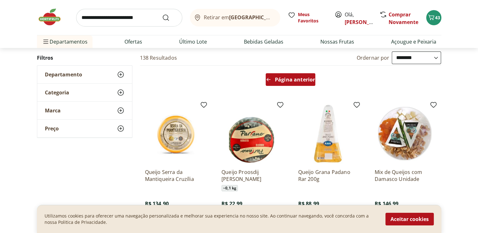
click at [288, 79] on span "Página anterior" at bounding box center [295, 79] width 40 height 5
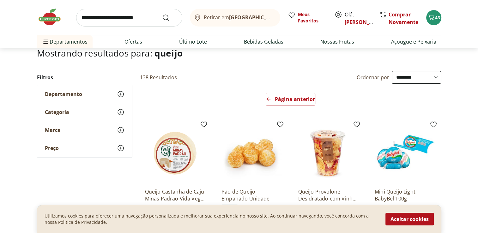
scroll to position [0, 0]
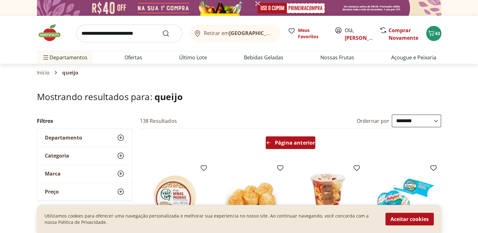
click at [287, 140] on span "Página anterior" at bounding box center [295, 142] width 40 height 5
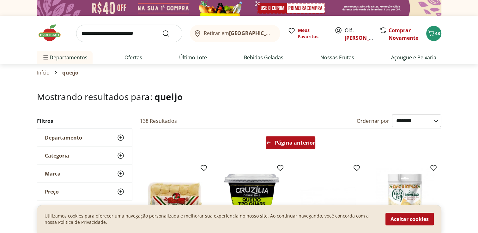
click at [293, 141] on span "Página anterior" at bounding box center [295, 142] width 40 height 5
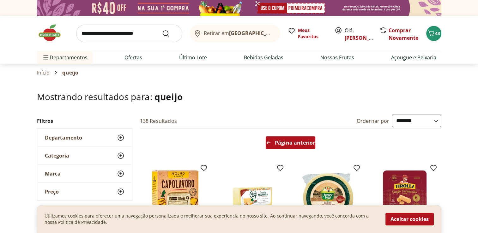
click at [298, 140] on span "Página anterior" at bounding box center [295, 142] width 40 height 5
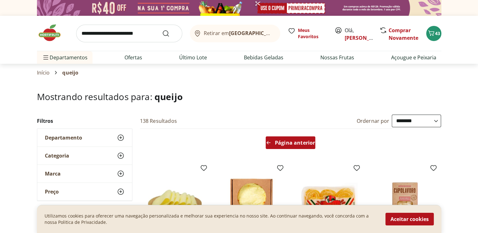
click at [297, 143] on span "Página anterior" at bounding box center [295, 142] width 40 height 5
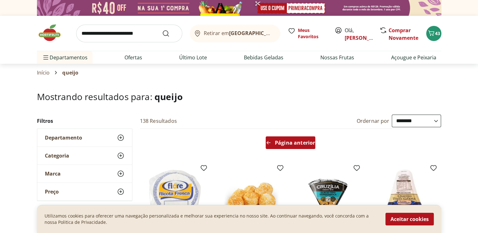
click at [283, 141] on span "Página anterior" at bounding box center [295, 142] width 40 height 5
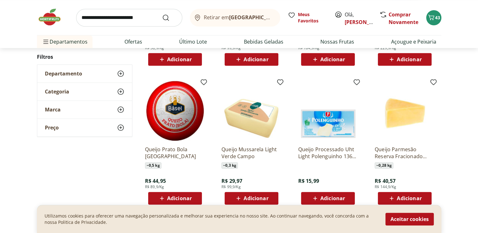
scroll to position [664, 0]
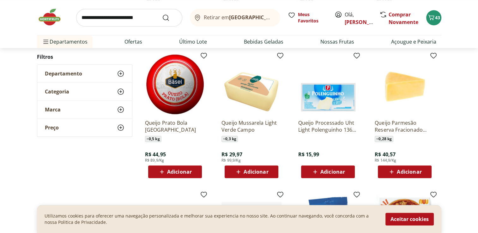
click at [396, 88] on img at bounding box center [405, 84] width 60 height 60
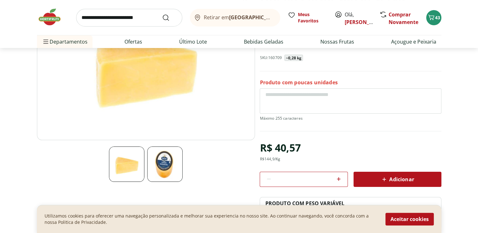
scroll to position [95, 0]
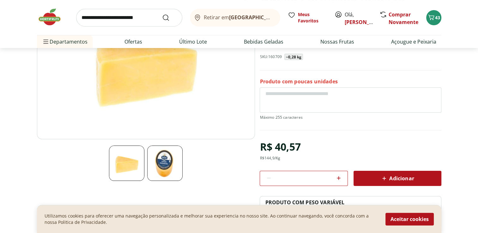
click at [160, 164] on img at bounding box center [164, 163] width 35 height 35
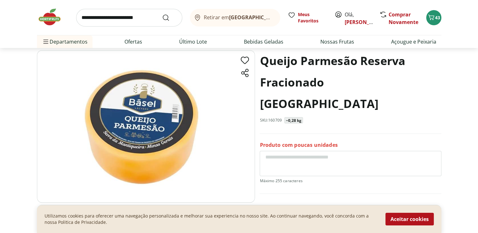
scroll to position [32, 0]
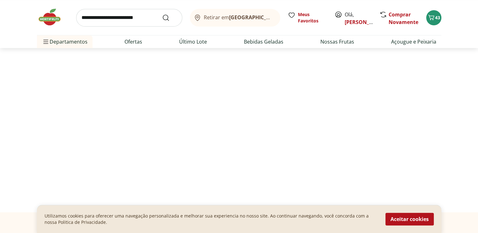
select select "**********"
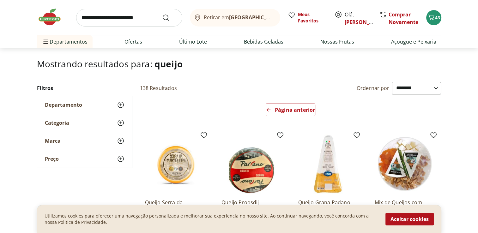
scroll to position [32, 0]
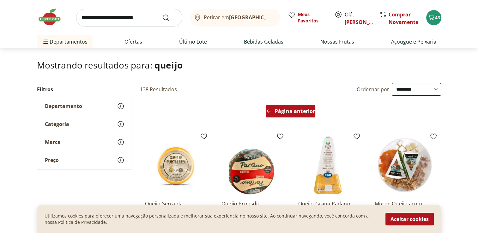
click at [290, 109] on span "Página anterior" at bounding box center [295, 111] width 40 height 5
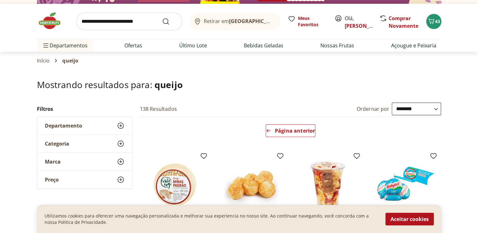
scroll to position [0, 0]
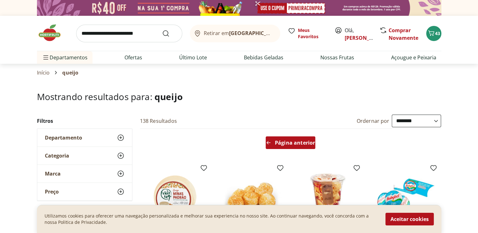
click at [295, 140] on span "Página anterior" at bounding box center [295, 142] width 40 height 5
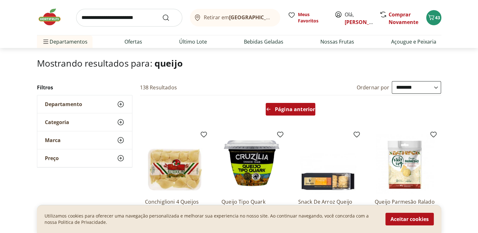
scroll to position [32, 0]
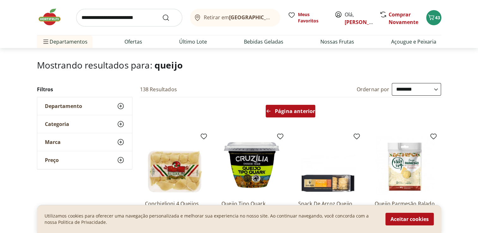
click at [283, 109] on span "Página anterior" at bounding box center [295, 111] width 40 height 5
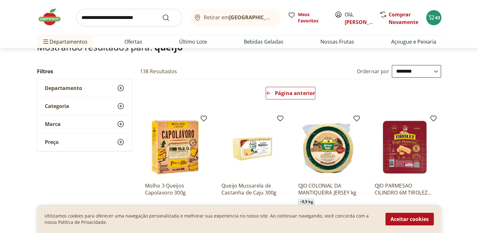
scroll to position [0, 0]
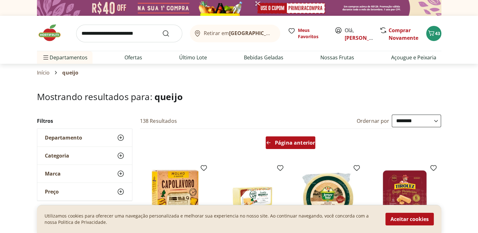
click at [289, 142] on span "Página anterior" at bounding box center [295, 142] width 40 height 5
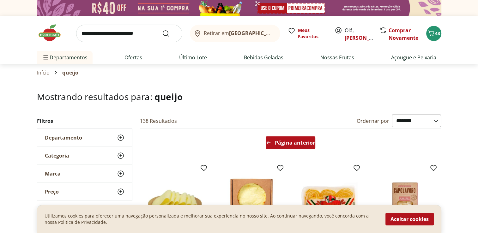
click at [277, 142] on span "Página anterior" at bounding box center [295, 142] width 40 height 5
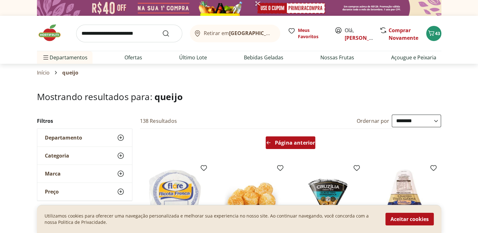
click at [286, 141] on span "Página anterior" at bounding box center [295, 142] width 40 height 5
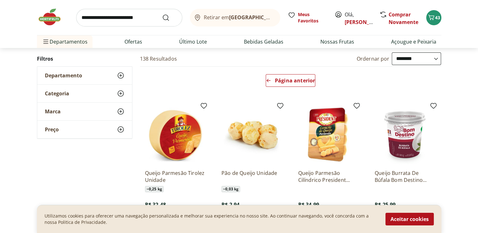
scroll to position [63, 0]
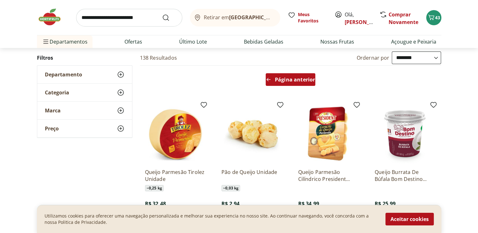
click at [296, 79] on span "Página anterior" at bounding box center [295, 79] width 40 height 5
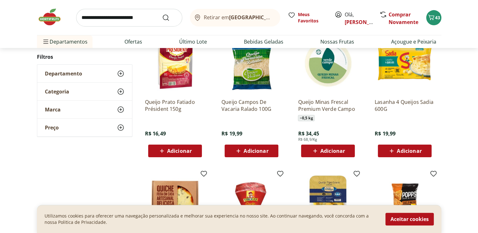
scroll to position [126, 0]
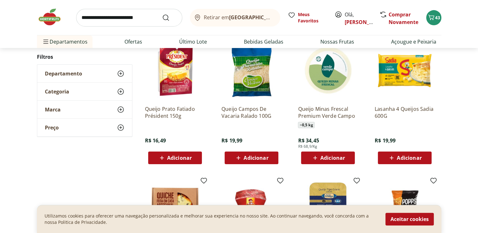
click at [334, 158] on span "Adicionar" at bounding box center [333, 158] width 25 height 5
click at [437, 19] on span "43" at bounding box center [437, 18] width 5 height 6
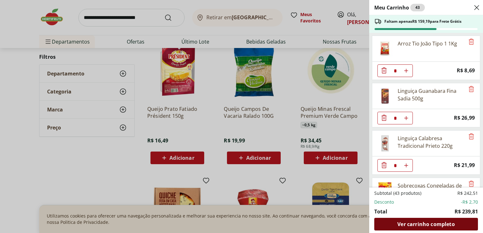
click at [436, 225] on span "Ver carrinho completo" at bounding box center [425, 224] width 57 height 5
click at [290, 72] on div "Meu Carrinho 43 Faltam apenas R$ 159,19 para Frete Grátis Arroz Tio João Tipo 1…" at bounding box center [241, 116] width 483 height 233
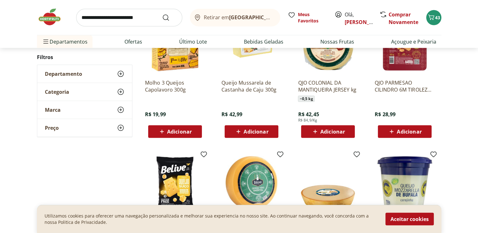
scroll to position [1802, 0]
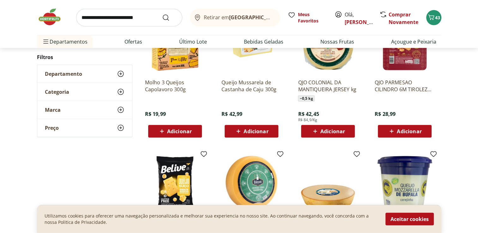
click at [407, 130] on span "Adicionar" at bounding box center [409, 131] width 25 height 5
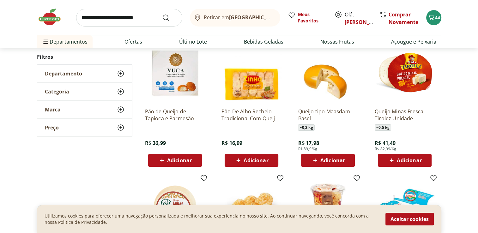
scroll to position [2466, 0]
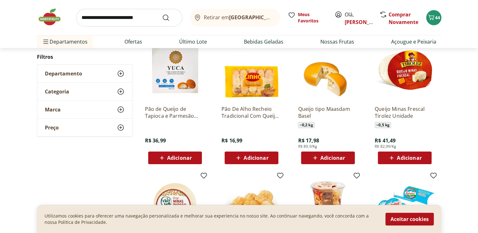
click at [409, 156] on span "Adicionar" at bounding box center [409, 158] width 25 height 5
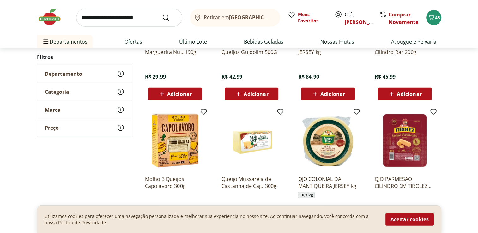
scroll to position [1770, 0]
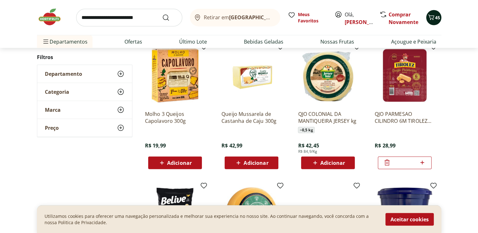
click at [431, 20] on icon "Carrinho" at bounding box center [432, 18] width 8 height 8
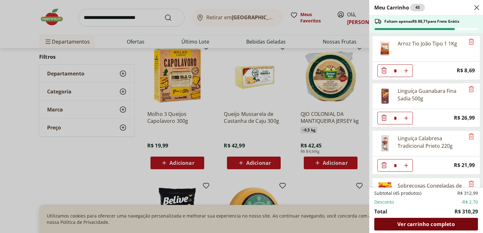
click at [419, 223] on span "Ver carrinho completo" at bounding box center [425, 224] width 57 height 5
click at [295, 23] on div "Meu Carrinho 45 Faltam apenas R$ 88,71 para Frete Grátis Arroz Tio João Tipo 1 …" at bounding box center [241, 116] width 483 height 233
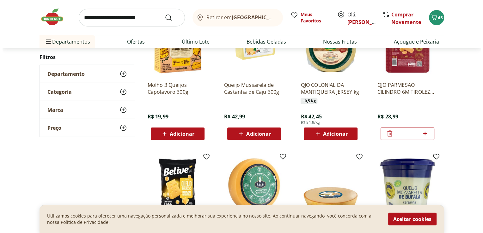
scroll to position [1802, 0]
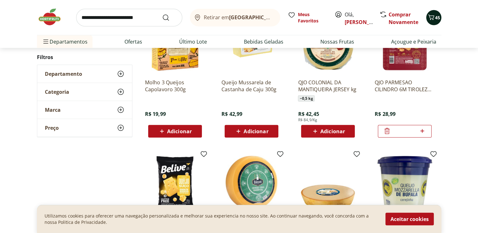
click at [435, 19] on span "45" at bounding box center [437, 18] width 5 height 6
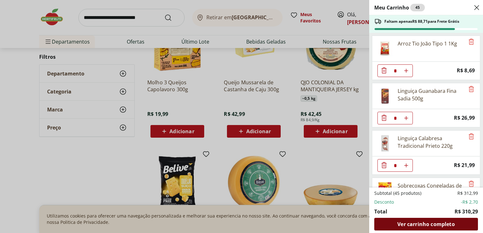
click at [421, 222] on span "Ver carrinho completo" at bounding box center [425, 224] width 57 height 5
